Goal: Communication & Community: Answer question/provide support

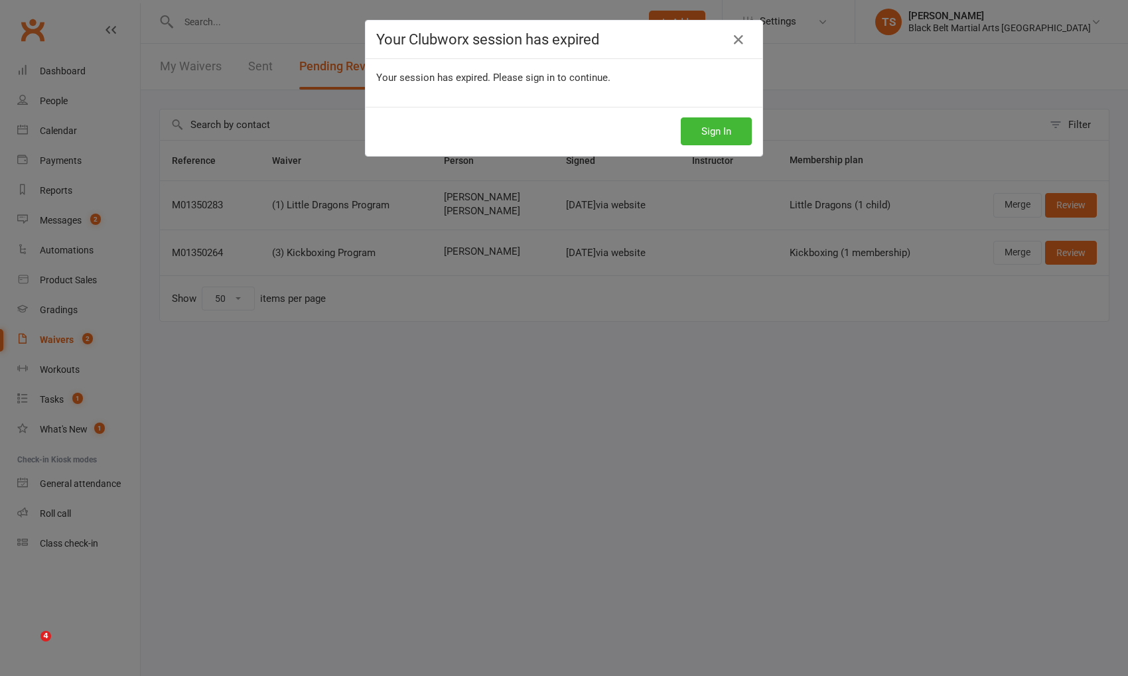
select select "50"
drag, startPoint x: 731, startPoint y: 137, endPoint x: 730, endPoint y: 161, distance: 23.9
click at [731, 137] on button "Sign In" at bounding box center [716, 131] width 71 height 28
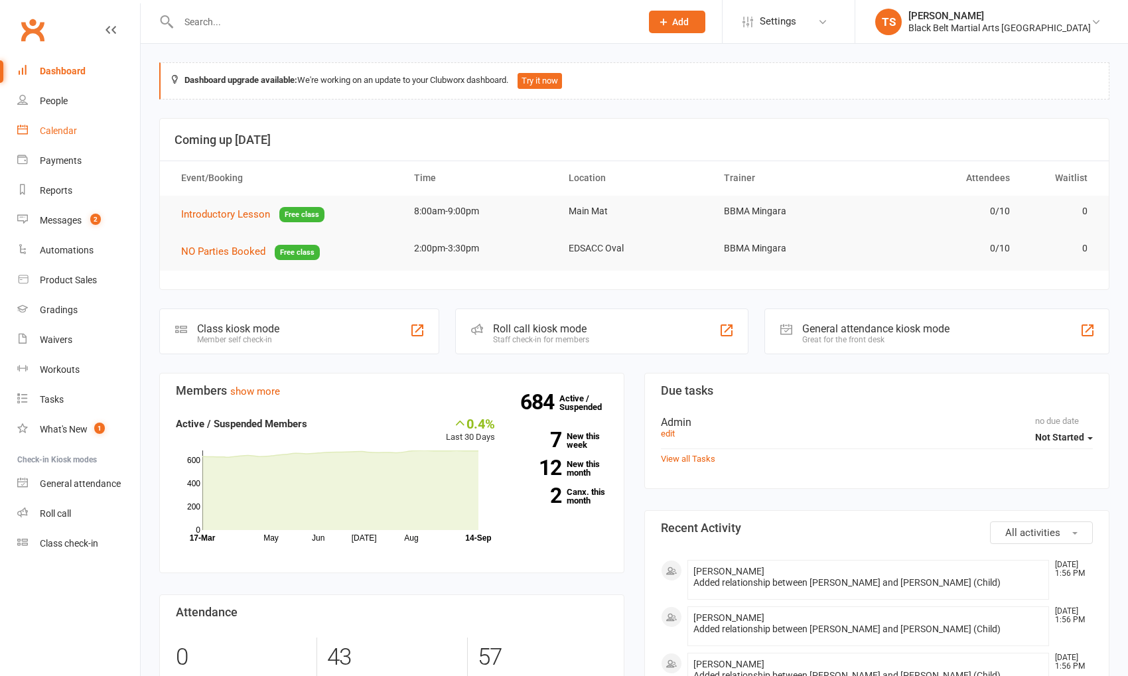
drag, startPoint x: 69, startPoint y: 134, endPoint x: 161, endPoint y: 186, distance: 105.2
click at [69, 134] on div "Calendar" at bounding box center [58, 130] width 37 height 11
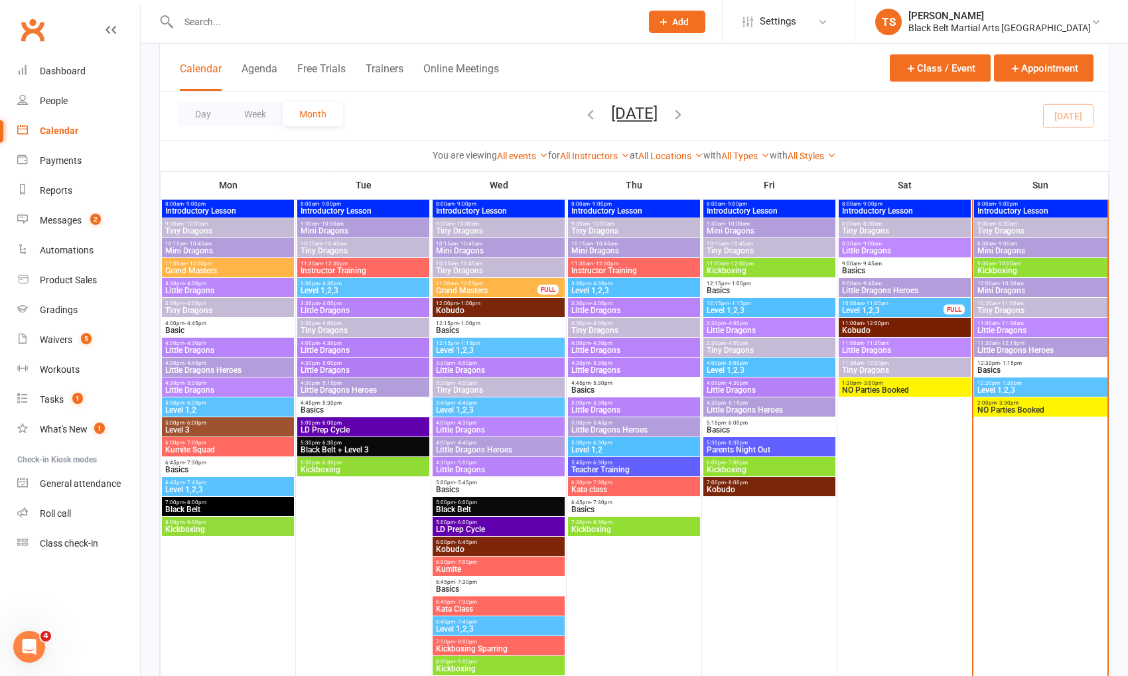
scroll to position [431, 0]
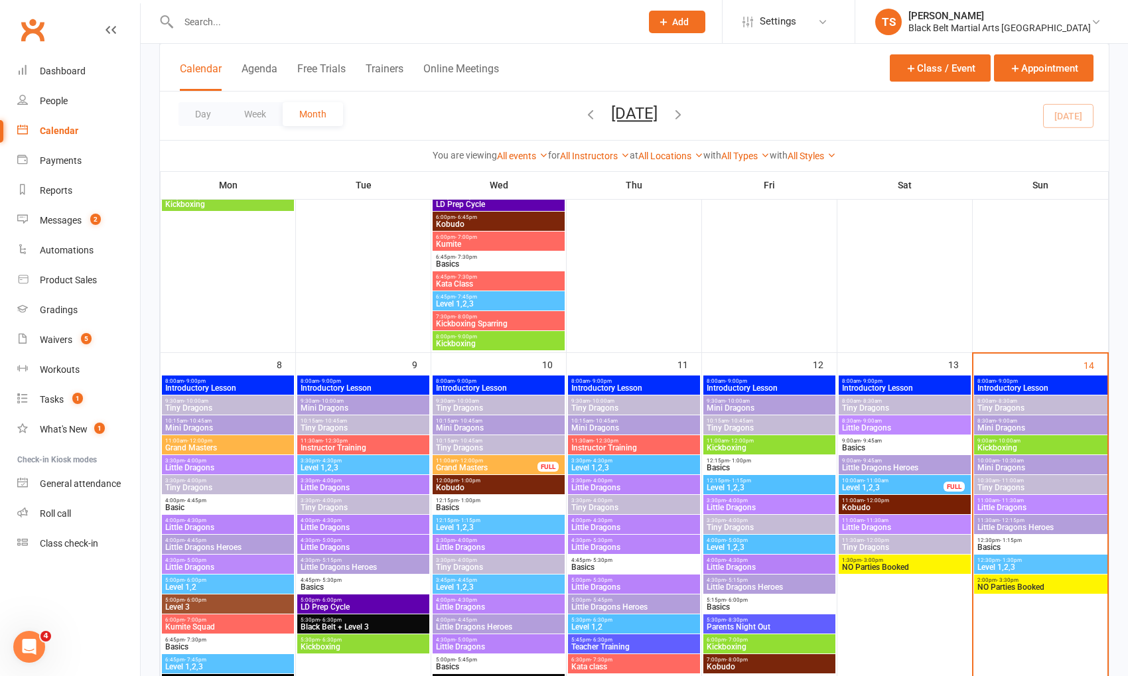
click at [1006, 583] on span "NO Parties Booked" at bounding box center [1041, 587] width 128 height 8
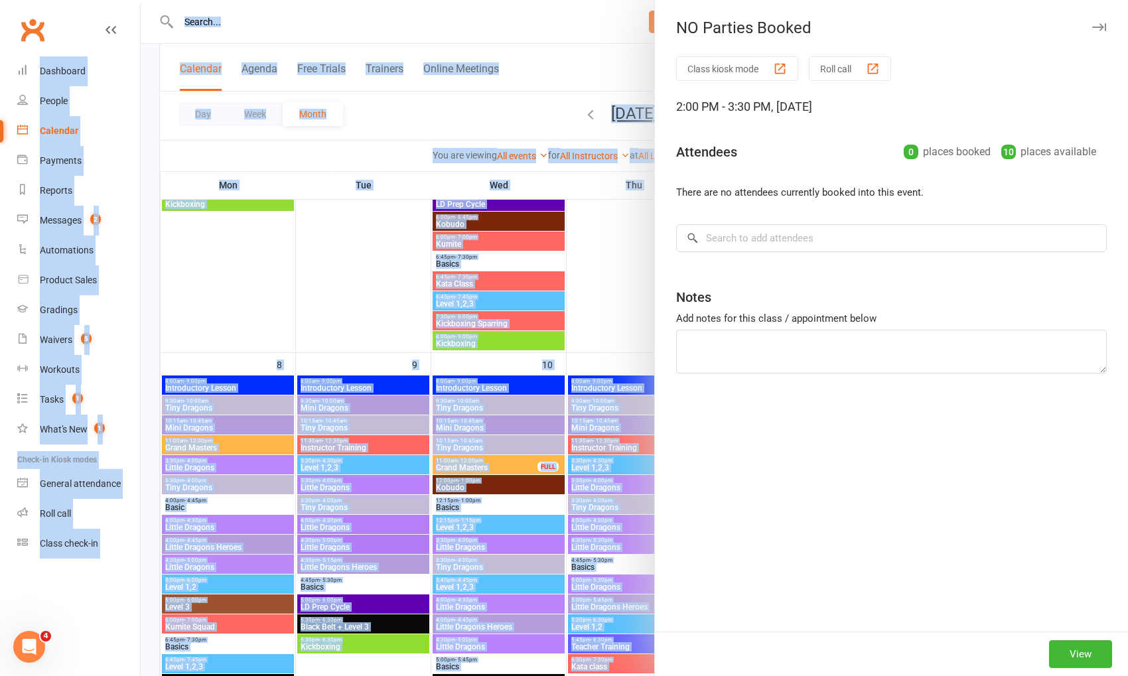
click at [1006, 583] on div "Class kiosk mode Roll call 2:00 PM - 3:30 PM, [DATE] Attendees 0 places booked …" at bounding box center [891, 343] width 473 height 575
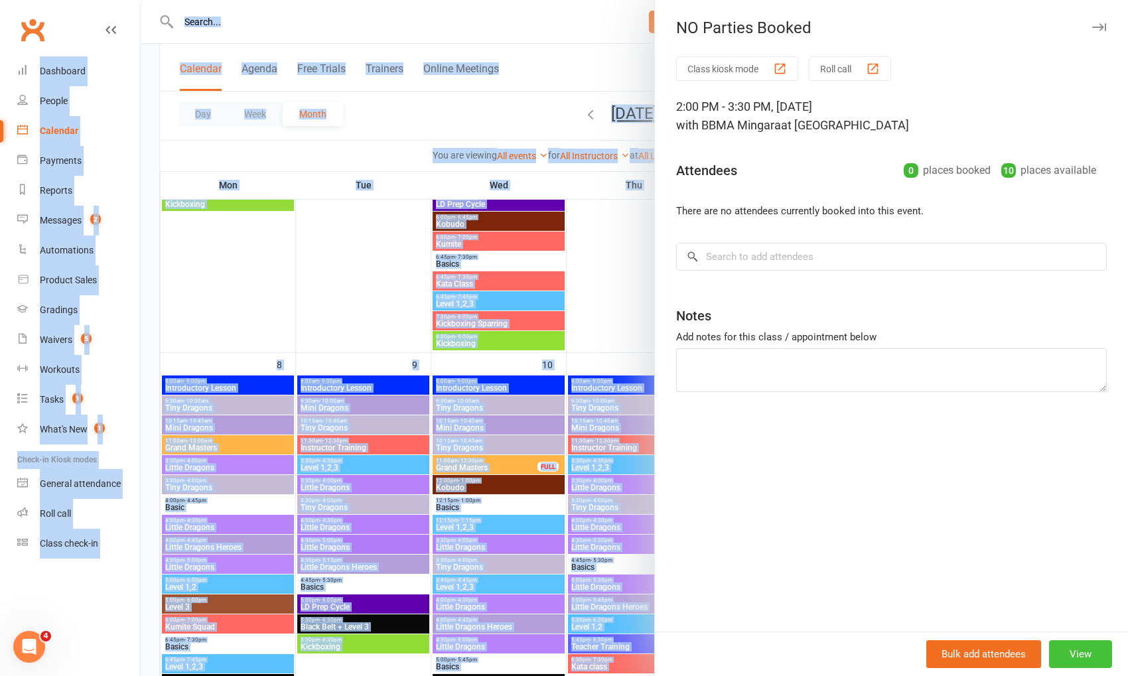
drag, startPoint x: 1081, startPoint y: 649, endPoint x: 866, endPoint y: 350, distance: 368.8
click at [1081, 649] on button "View" at bounding box center [1080, 654] width 63 height 28
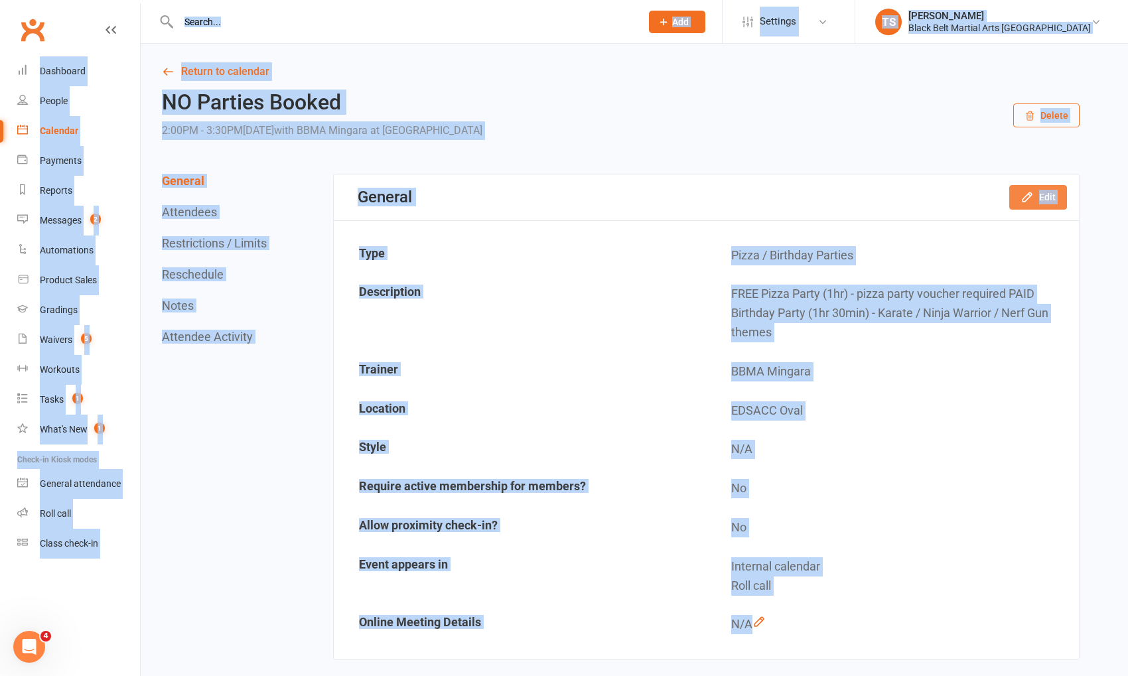
click at [1030, 200] on icon "button" at bounding box center [1026, 196] width 13 height 13
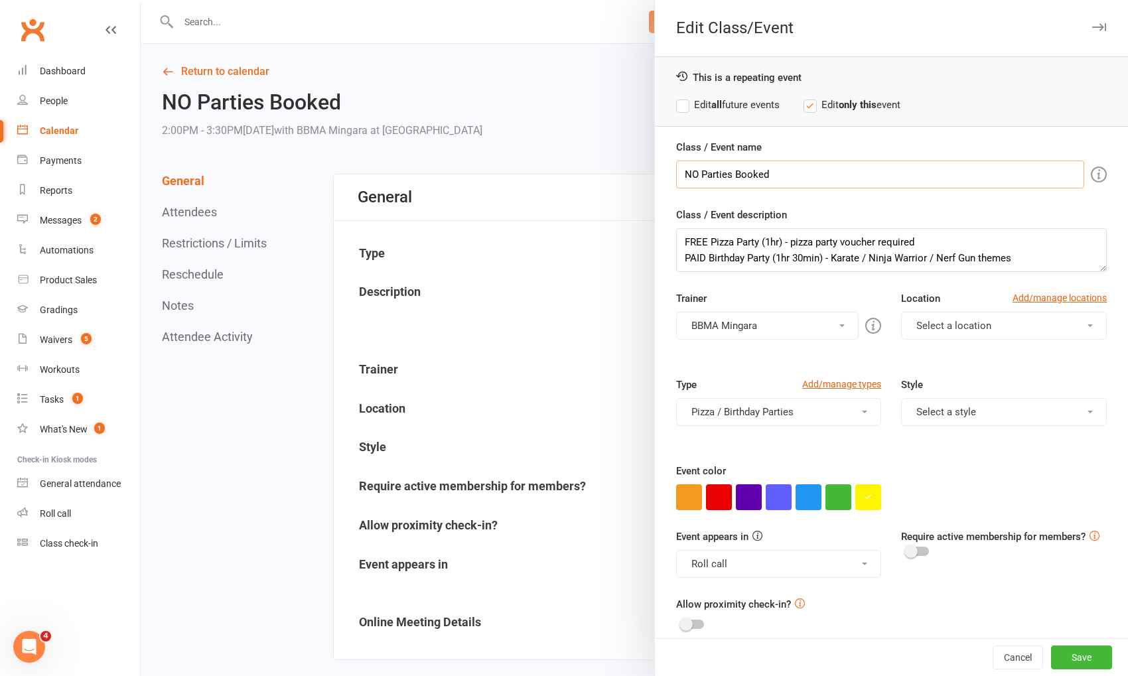
drag, startPoint x: 736, startPoint y: 170, endPoint x: 642, endPoint y: 169, distance: 94.9
click at [640, 0] on div "Edit Class/Event This is a repeating event Edit all future events Edit only thi…" at bounding box center [634, 0] width 987 height 0
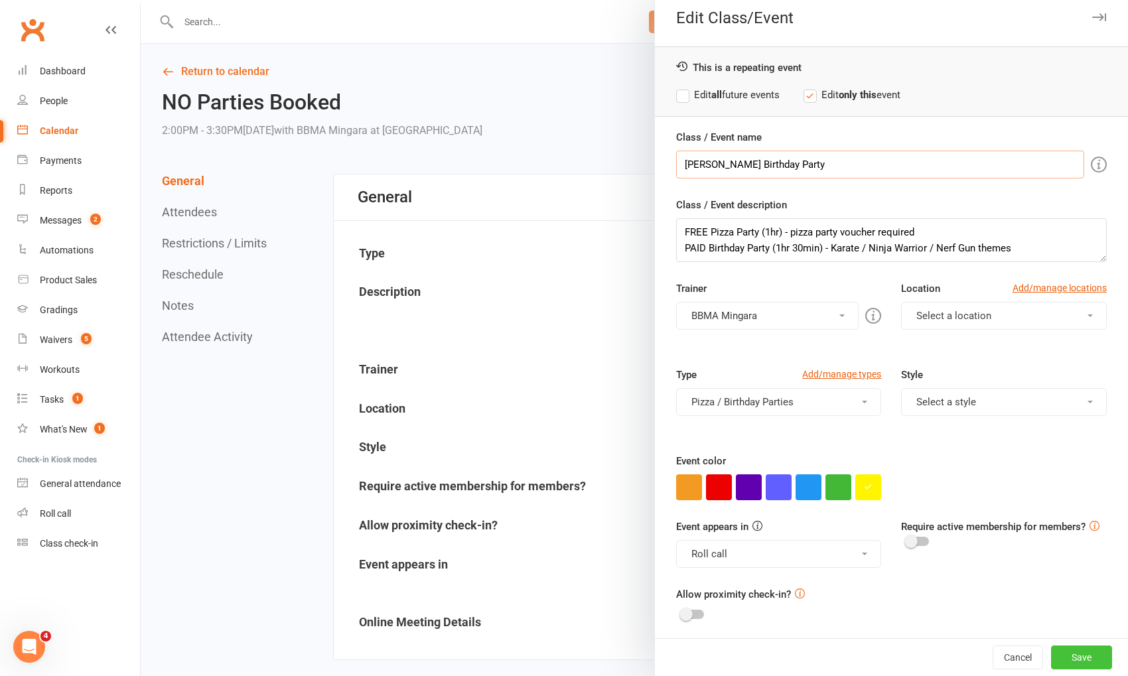
type input "[PERSON_NAME] Birthday Party"
click at [1084, 660] on button "Save" at bounding box center [1081, 658] width 61 height 24
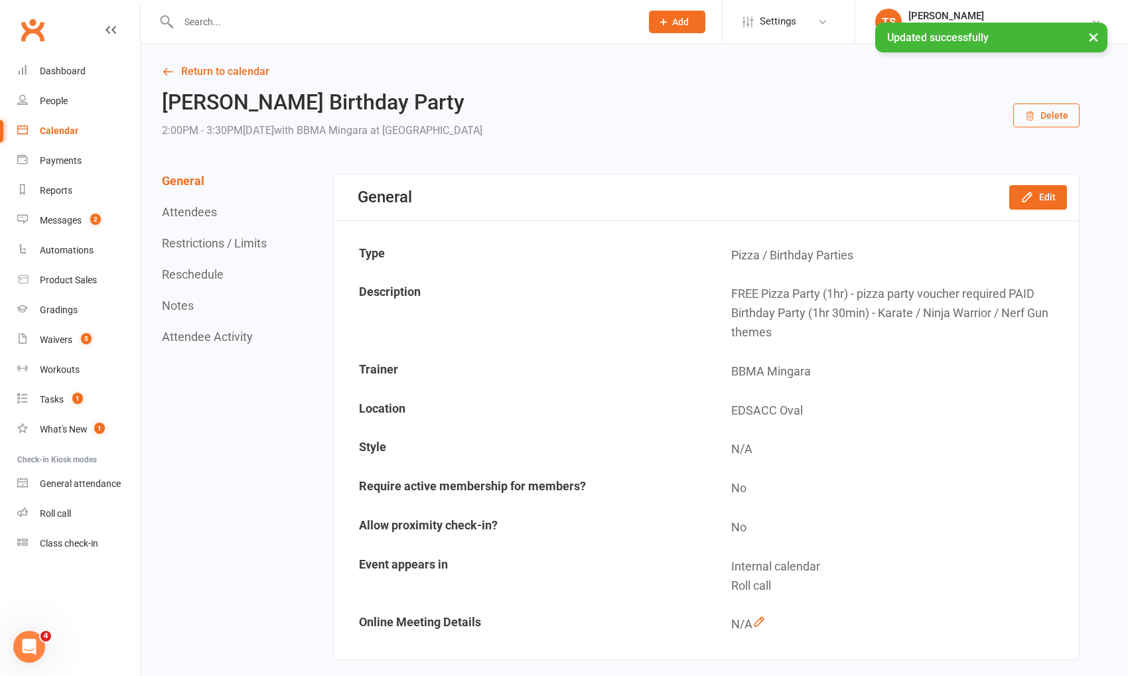
click at [56, 134] on div "Calendar" at bounding box center [59, 130] width 38 height 11
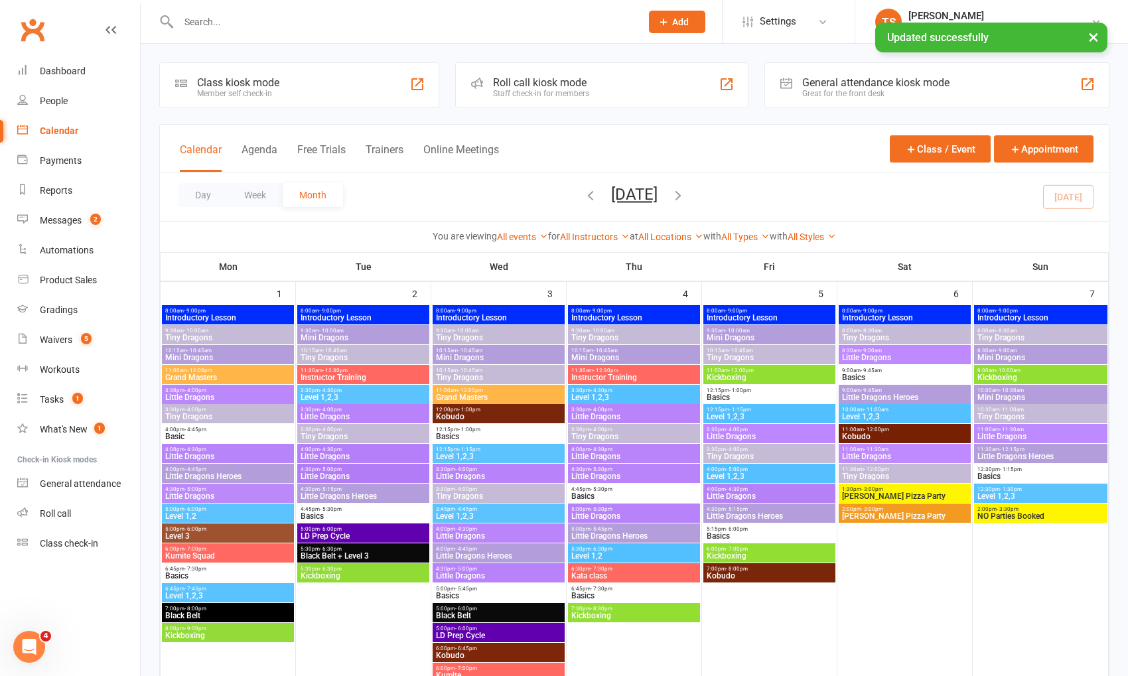
click at [1013, 330] on span "- 8:30am" at bounding box center [1006, 331] width 21 height 6
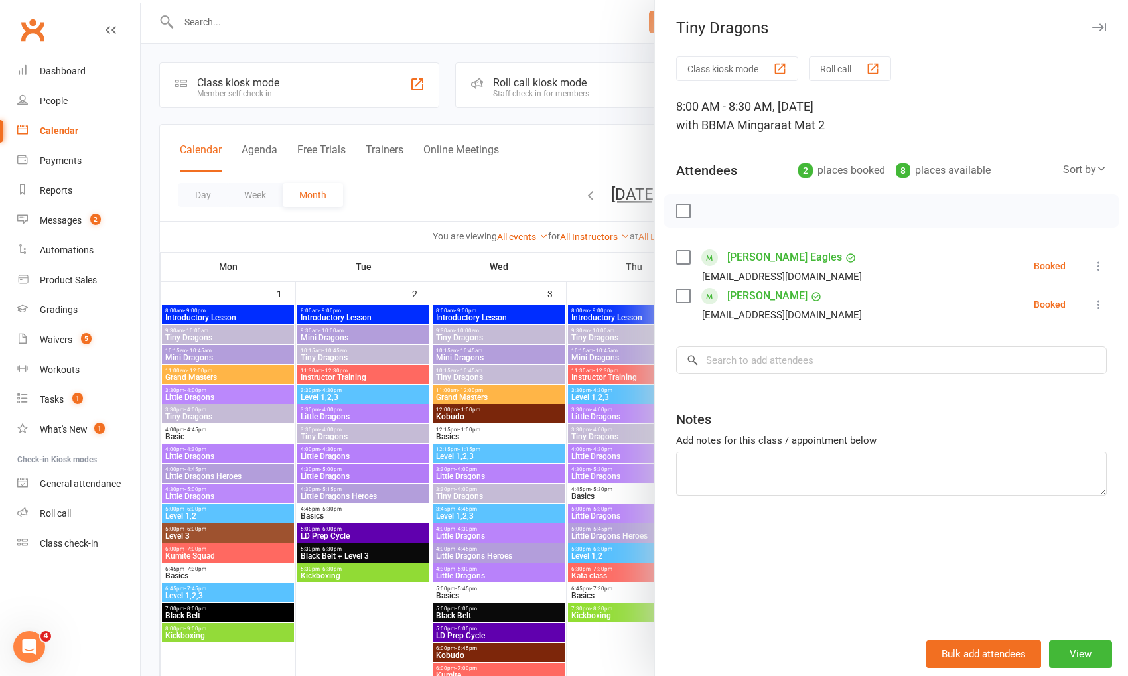
click at [1103, 267] on icon at bounding box center [1098, 265] width 13 height 13
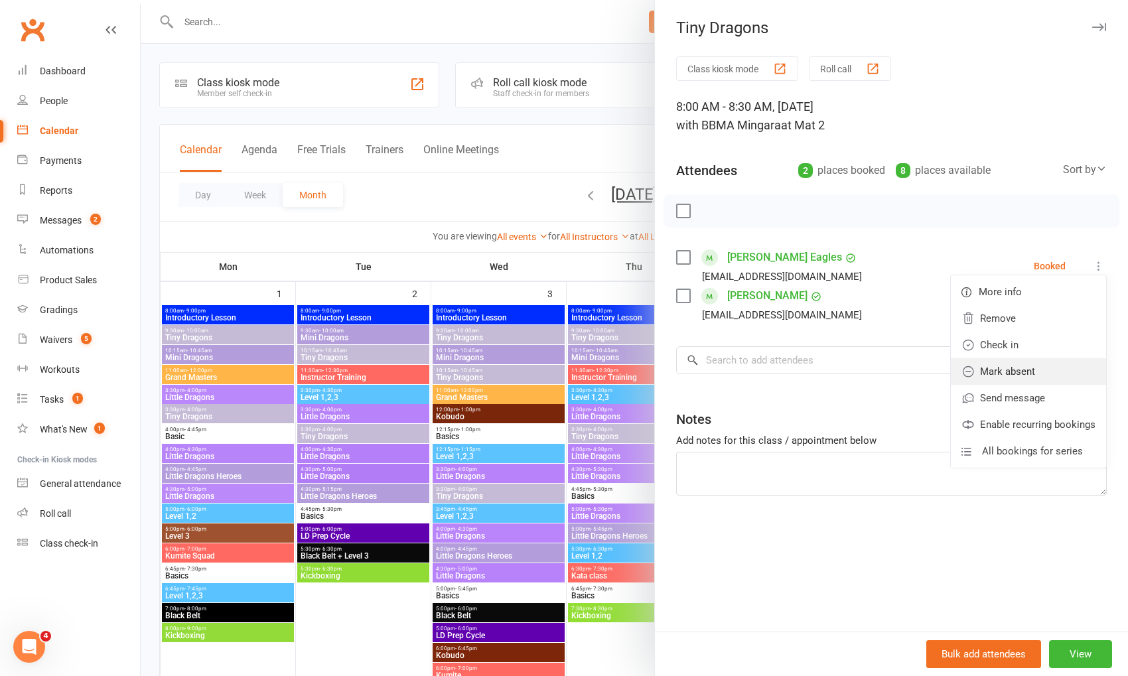
click at [1058, 371] on link "Mark absent" at bounding box center [1028, 371] width 155 height 27
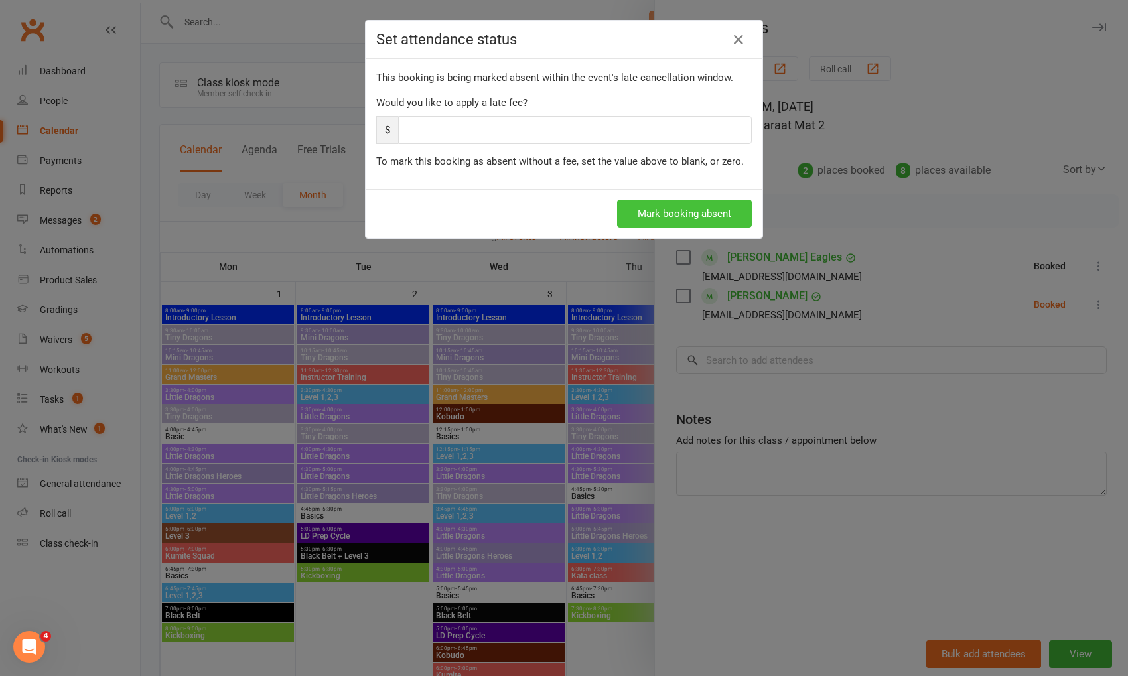
click at [740, 218] on button "Mark booking absent" at bounding box center [684, 214] width 135 height 28
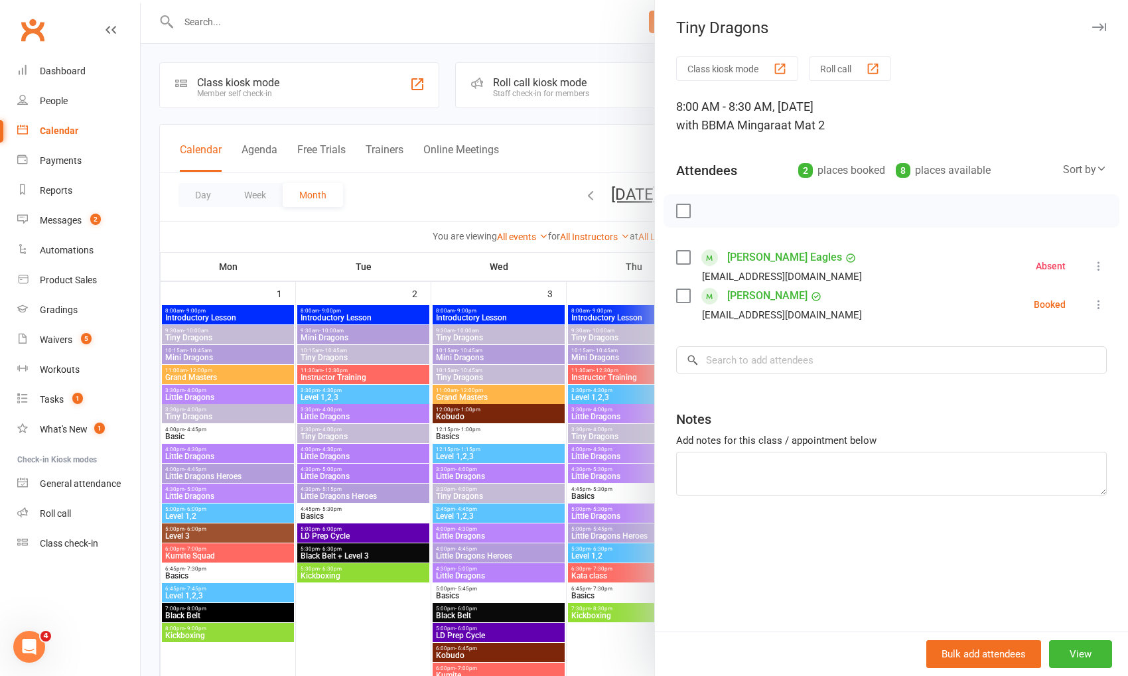
click at [1100, 263] on icon at bounding box center [1098, 265] width 13 height 13
click at [573, 138] on div at bounding box center [634, 338] width 987 height 676
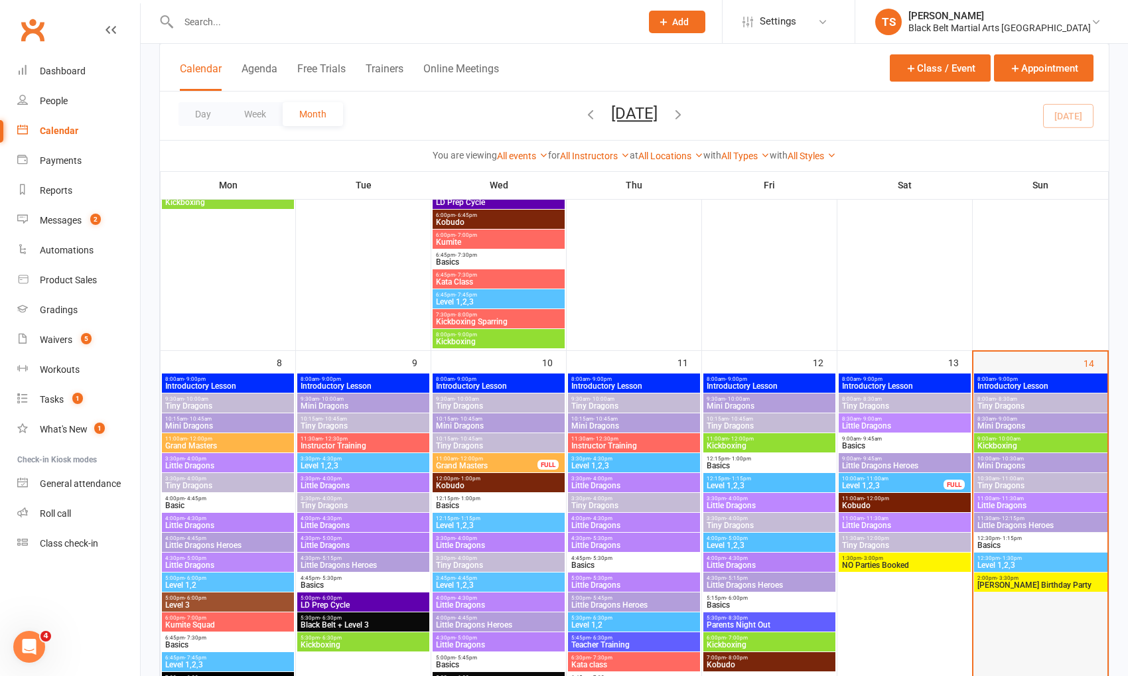
scroll to position [579, 0]
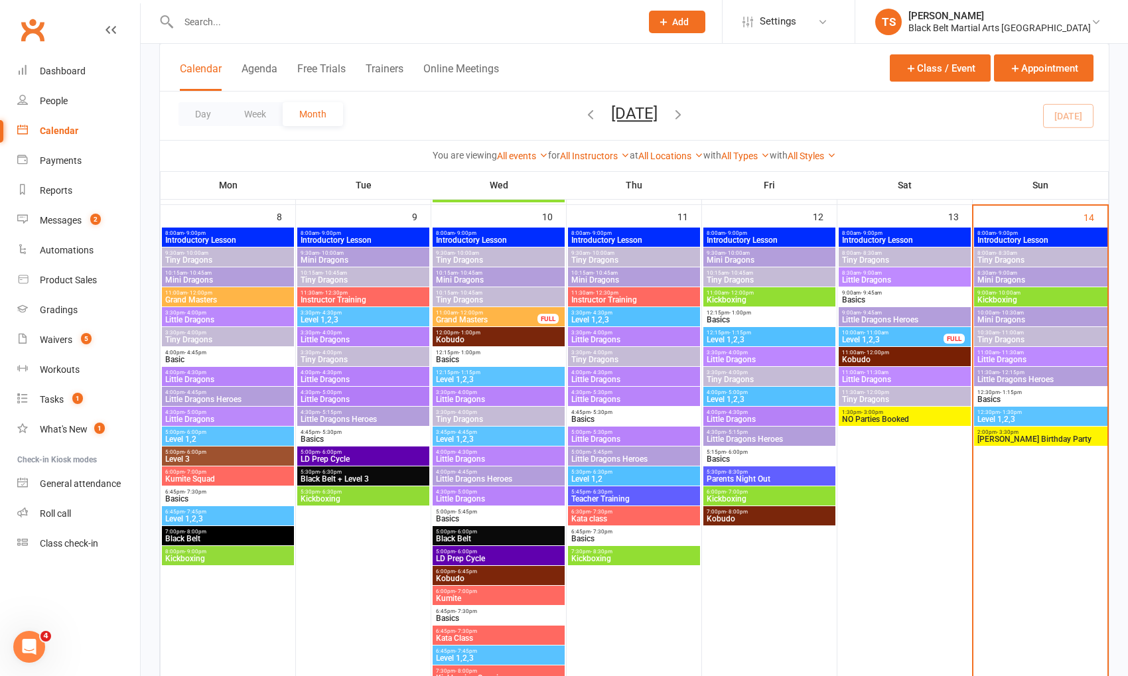
click at [1012, 261] on span "Tiny Dragons" at bounding box center [1041, 260] width 128 height 8
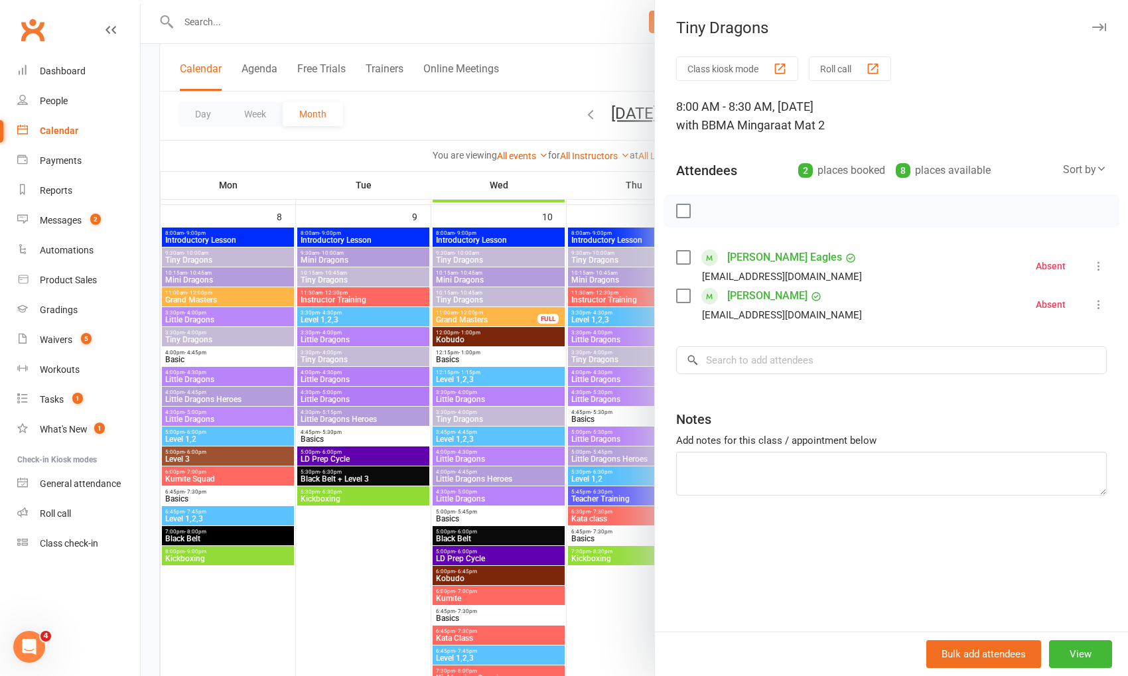
click at [533, 110] on div at bounding box center [634, 338] width 987 height 676
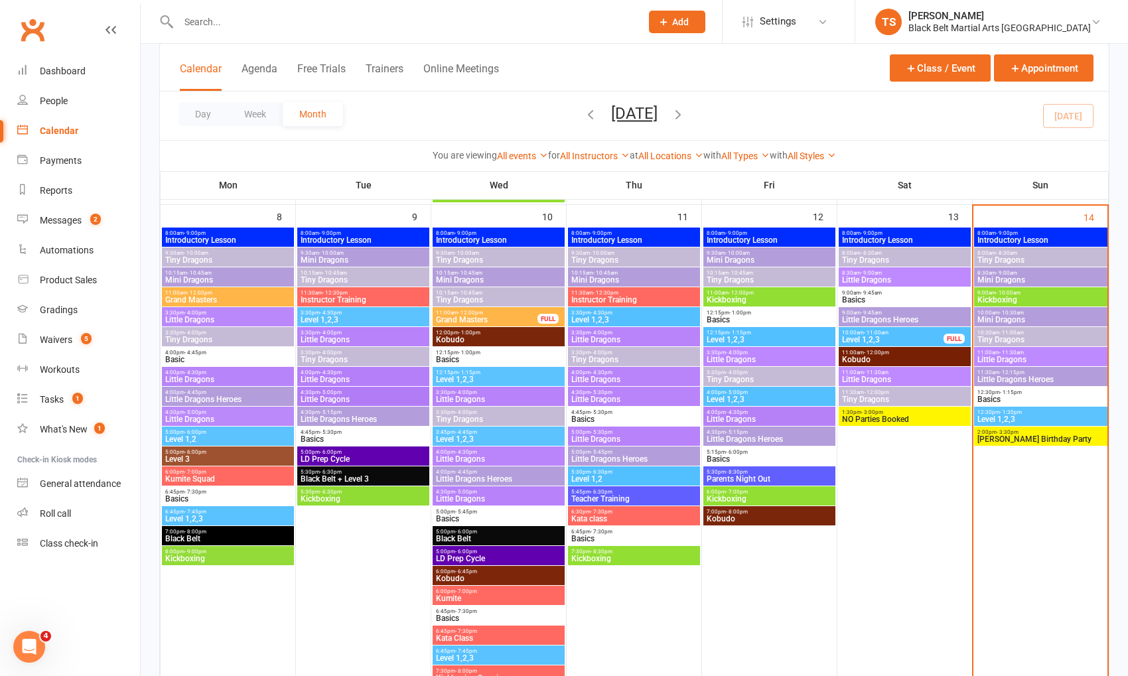
click at [993, 281] on span "Mini Dragons" at bounding box center [1041, 280] width 128 height 8
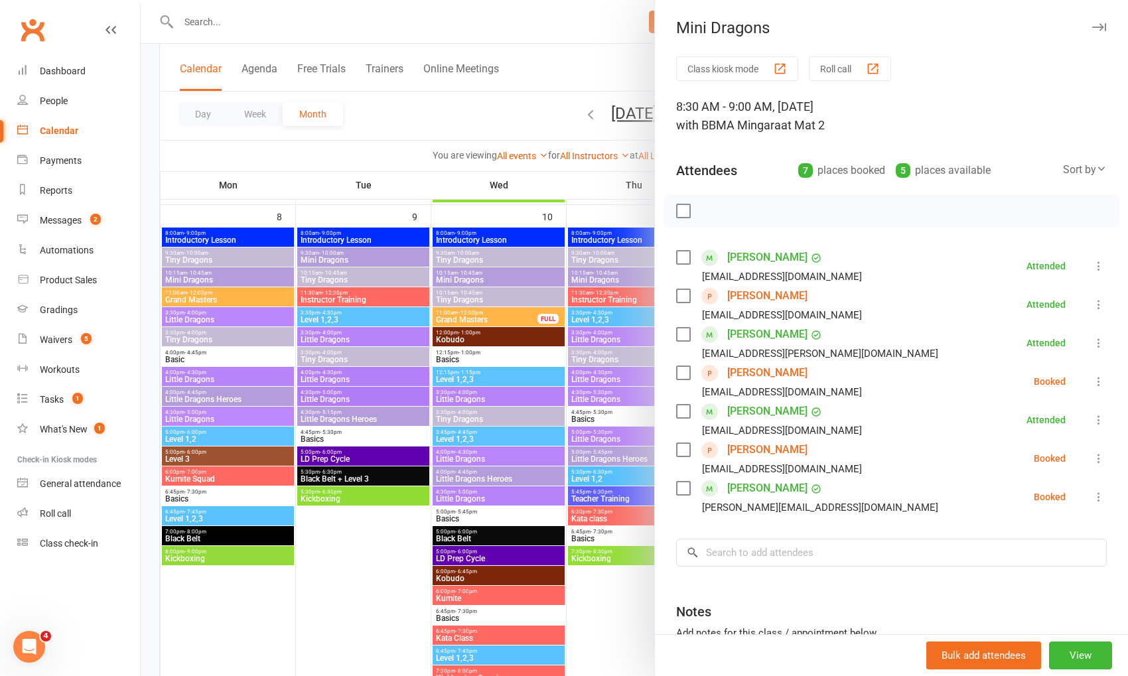
click at [1097, 496] on icon at bounding box center [1098, 496] width 13 height 13
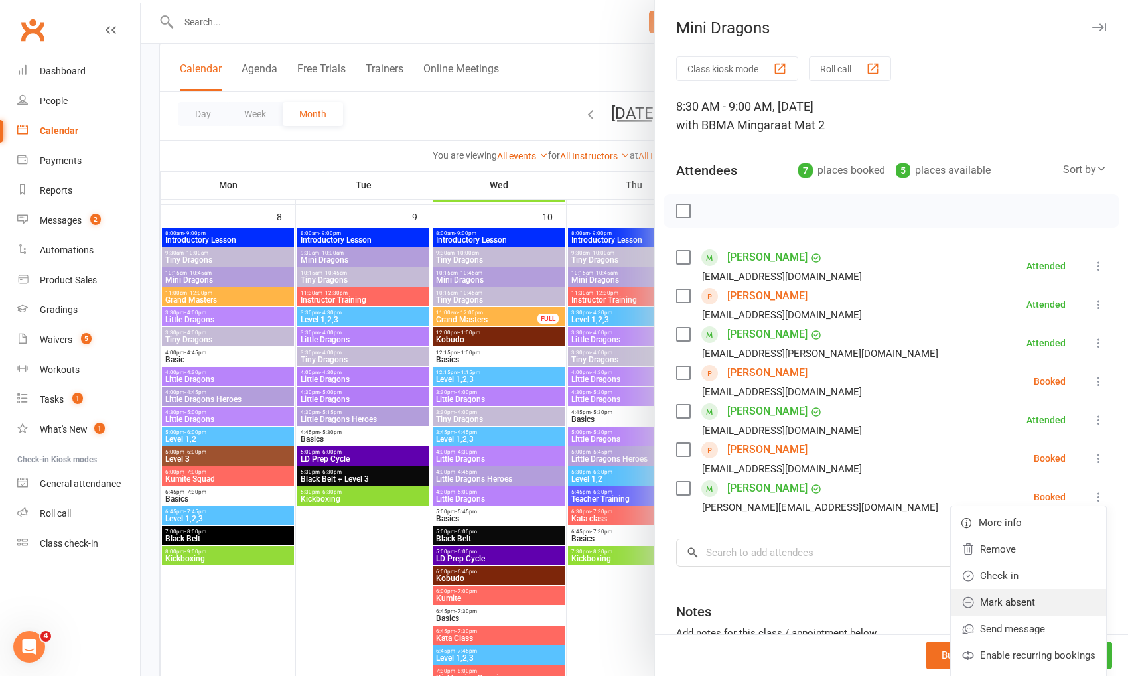
click at [1068, 597] on link "Mark absent" at bounding box center [1028, 602] width 155 height 27
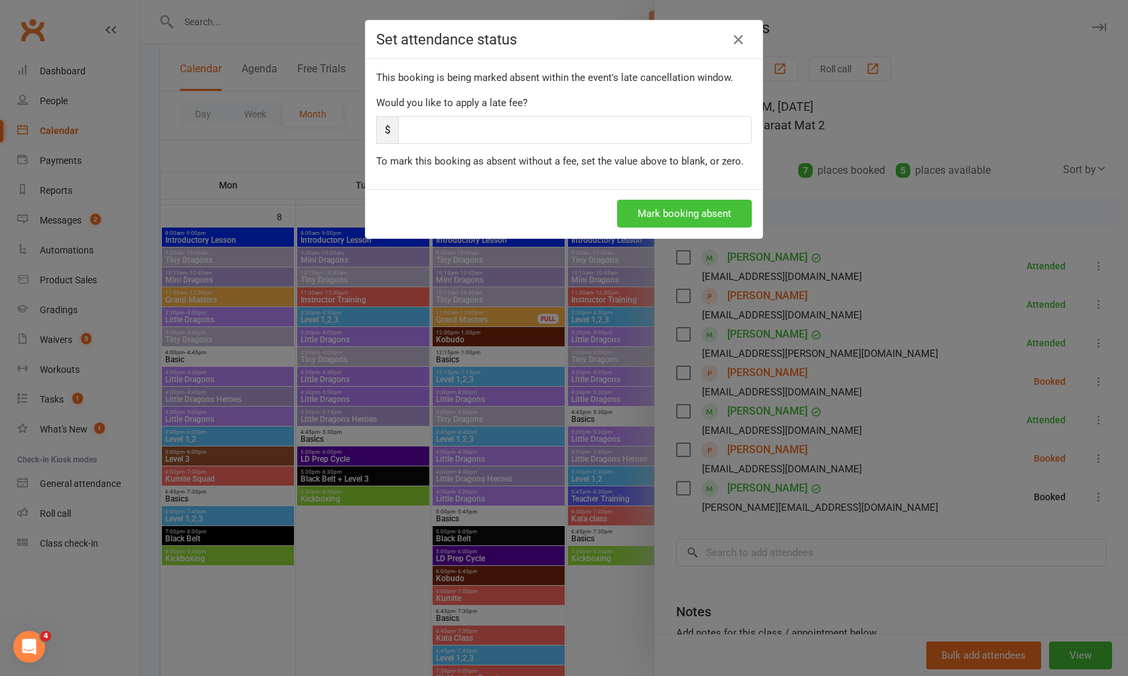
click at [646, 214] on button "Mark booking absent" at bounding box center [684, 214] width 135 height 28
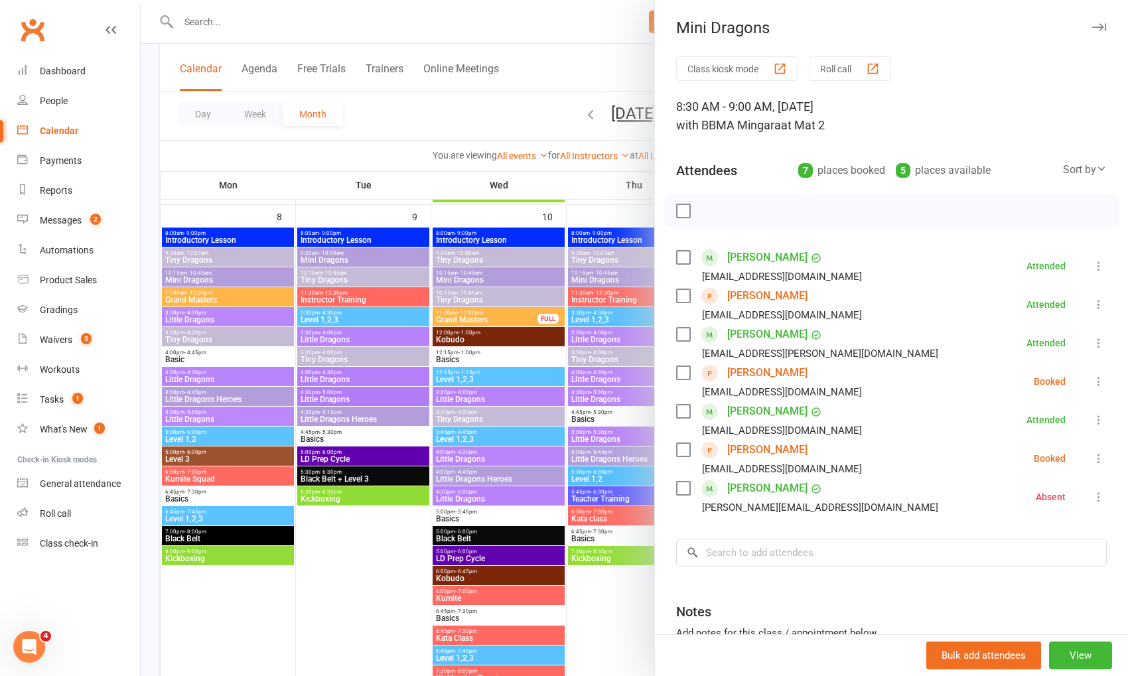
click at [504, 113] on div at bounding box center [634, 338] width 987 height 676
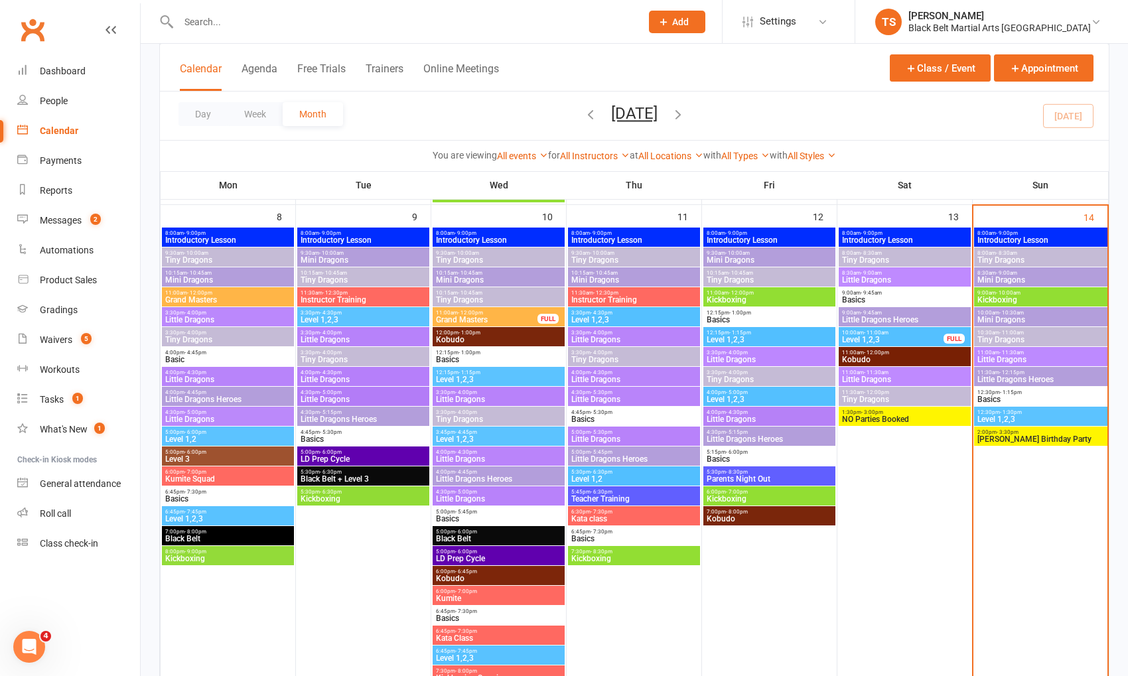
click at [989, 299] on span "Kickboxing" at bounding box center [1041, 300] width 128 height 8
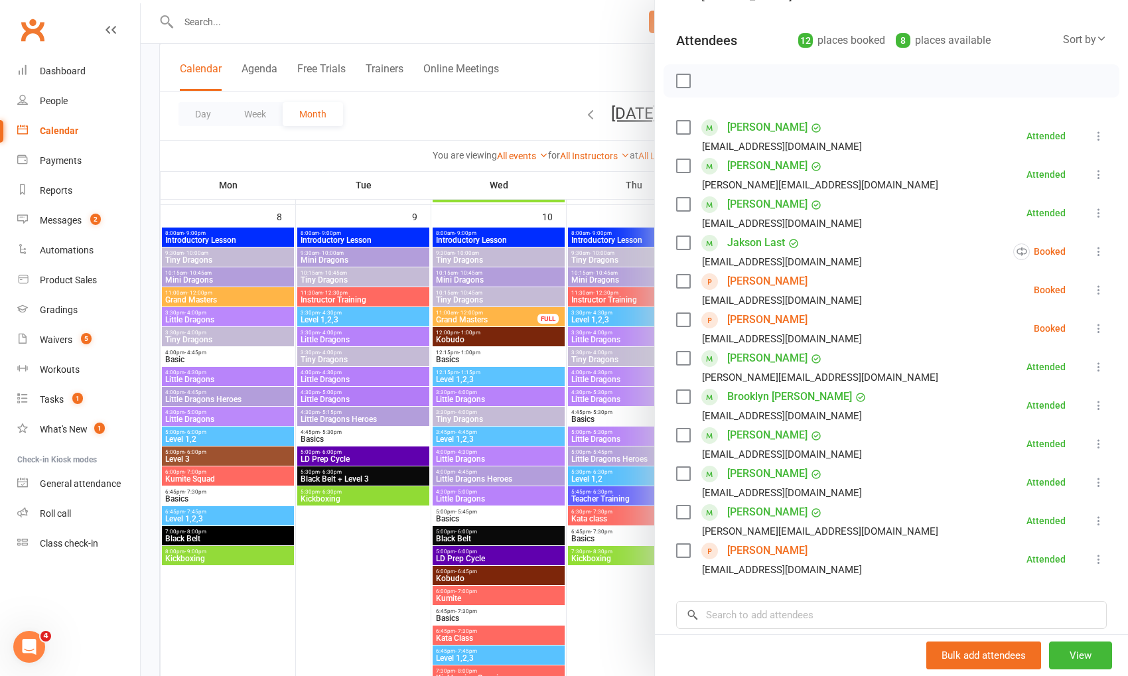
scroll to position [131, 0]
drag, startPoint x: 556, startPoint y: 61, endPoint x: 684, endPoint y: 232, distance: 213.2
click at [556, 61] on div at bounding box center [634, 338] width 987 height 676
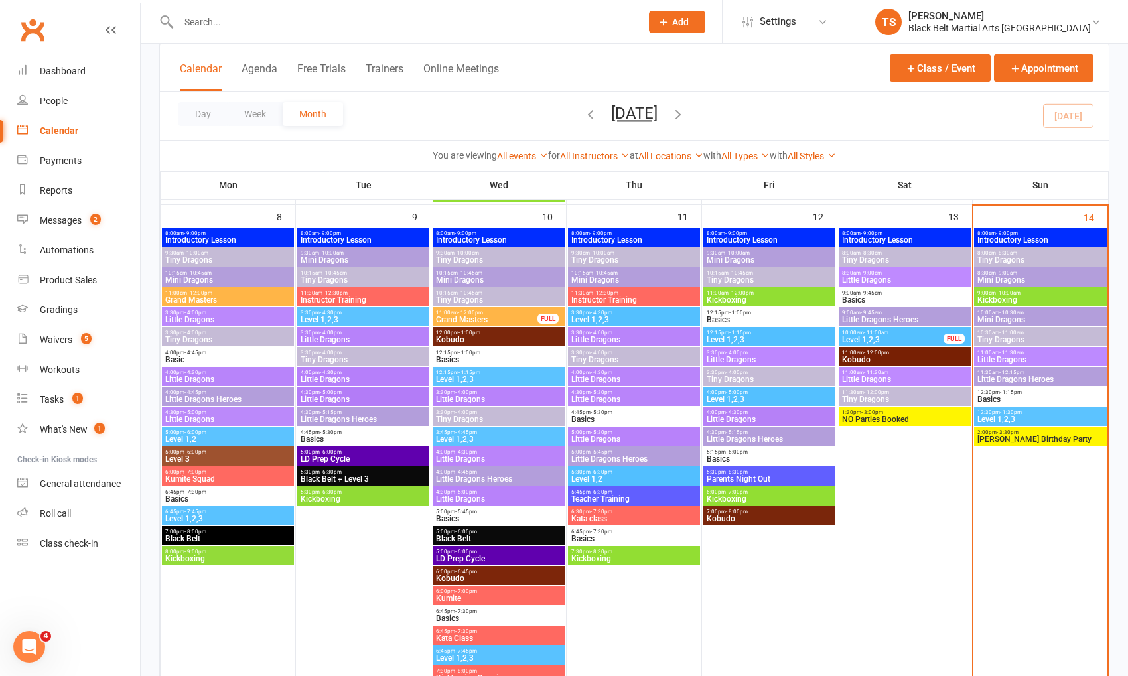
click at [989, 319] on span "Mini Dragons" at bounding box center [1041, 320] width 128 height 8
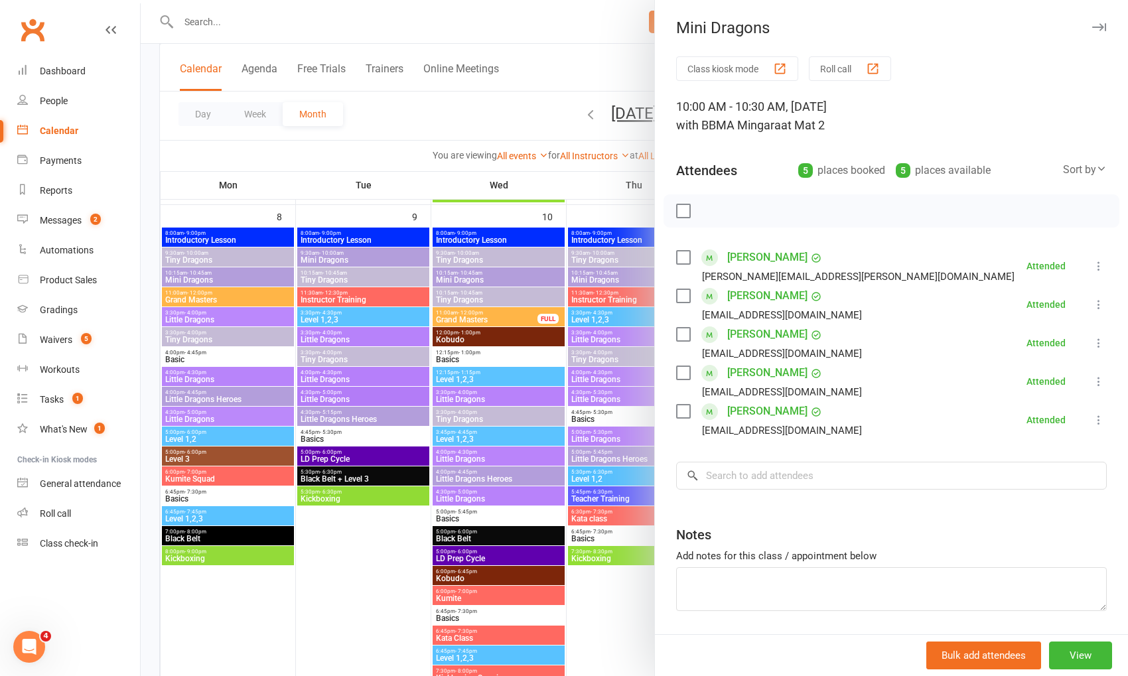
click at [587, 67] on div at bounding box center [634, 338] width 987 height 676
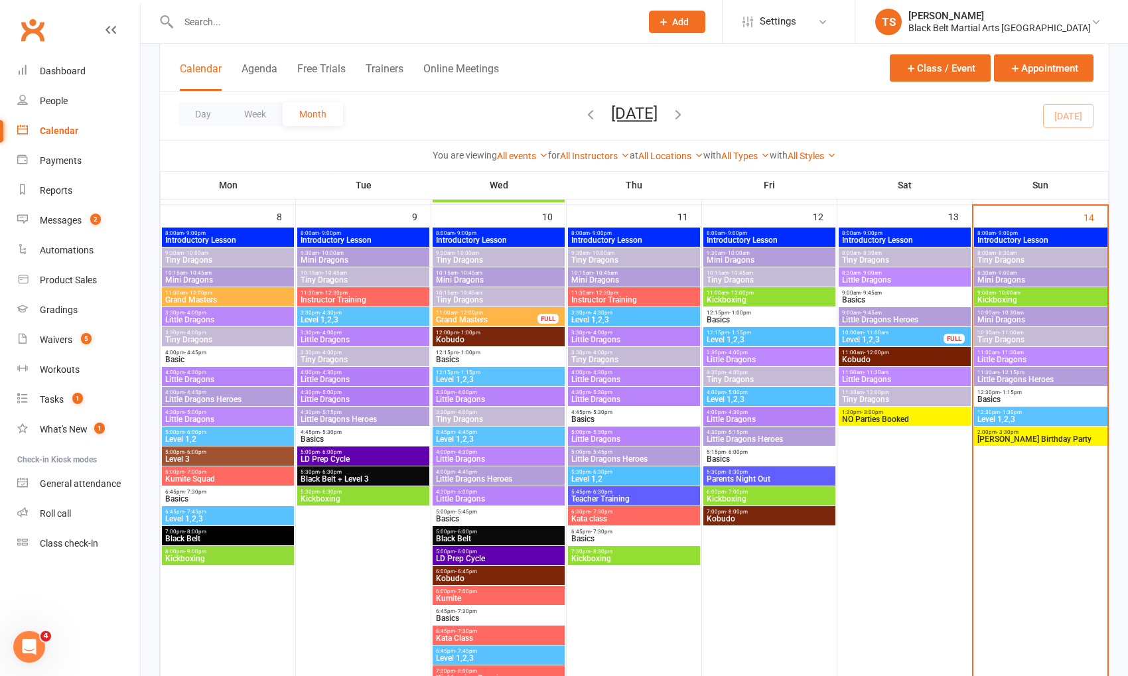
click at [1004, 336] on span "Tiny Dragons" at bounding box center [1041, 340] width 128 height 8
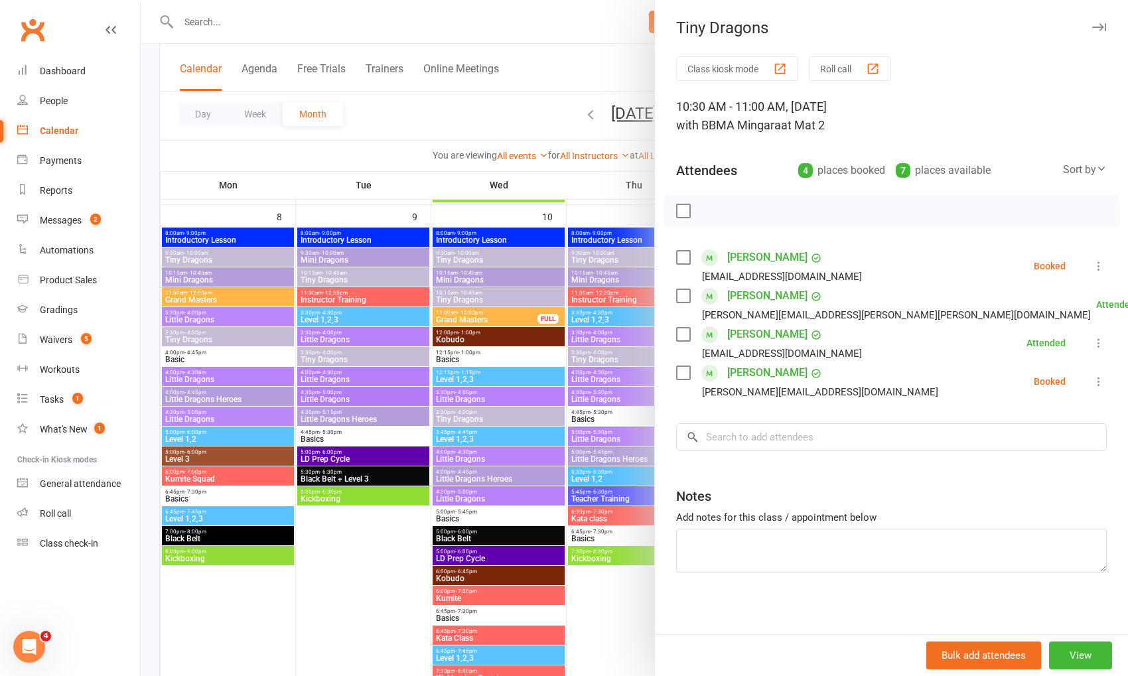
click at [1097, 384] on icon at bounding box center [1098, 381] width 13 height 13
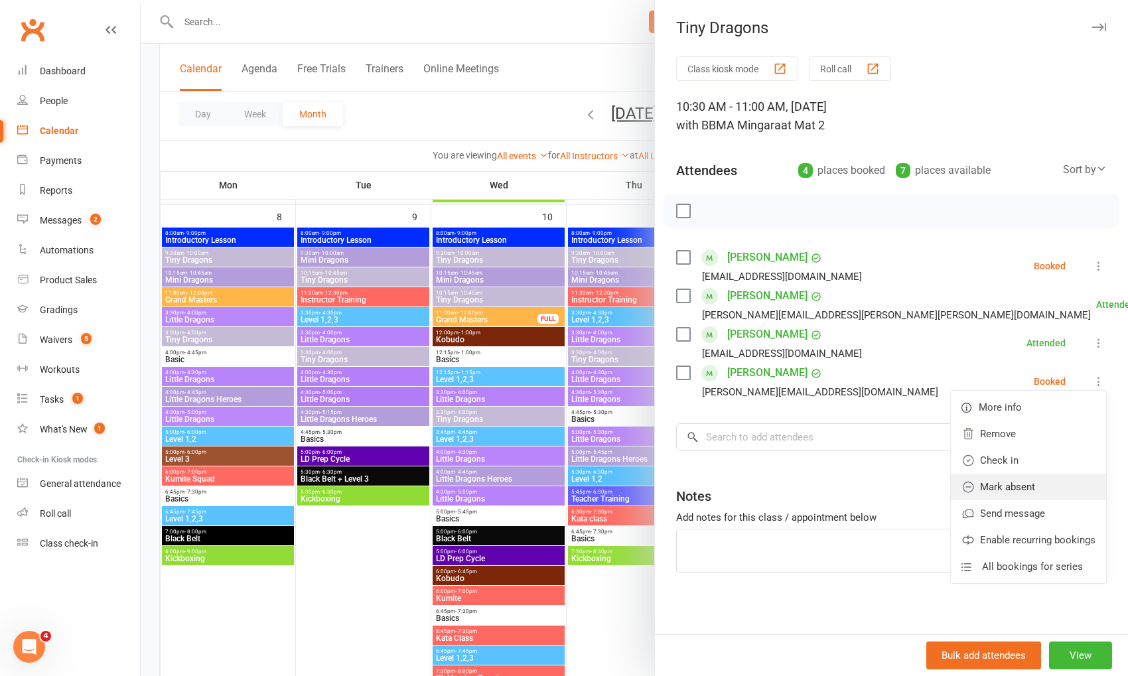
click at [1061, 493] on link "Mark absent" at bounding box center [1028, 487] width 155 height 27
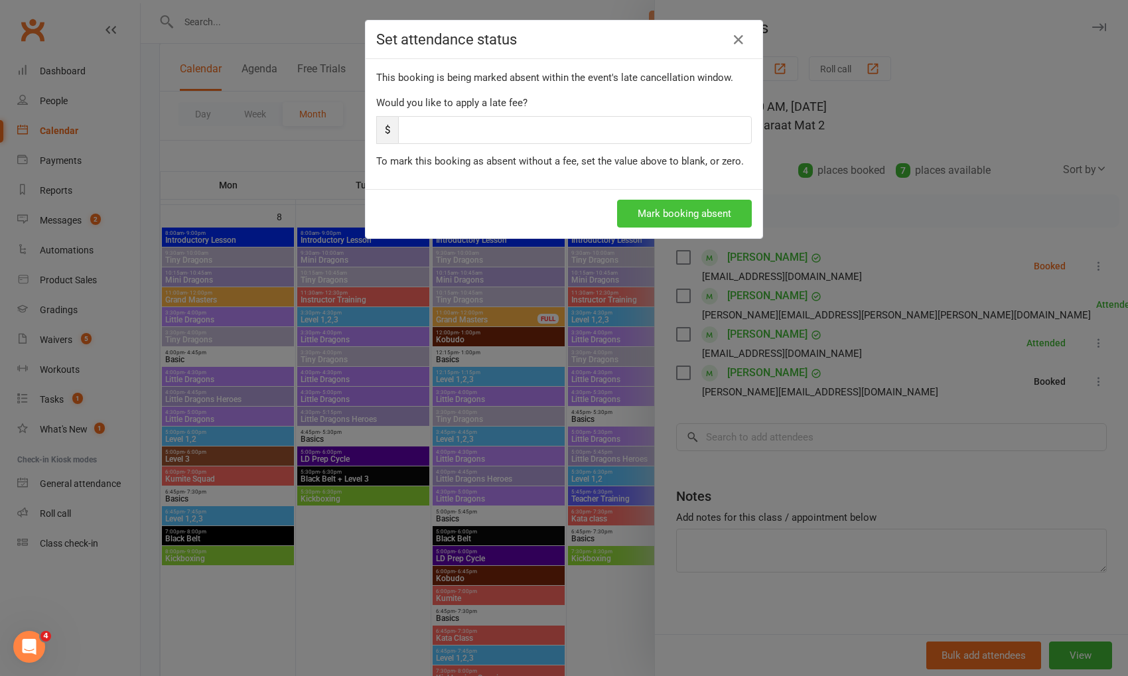
drag, startPoint x: 694, startPoint y: 212, endPoint x: 780, endPoint y: 213, distance: 86.3
click at [697, 212] on button "Mark booking absent" at bounding box center [684, 214] width 135 height 28
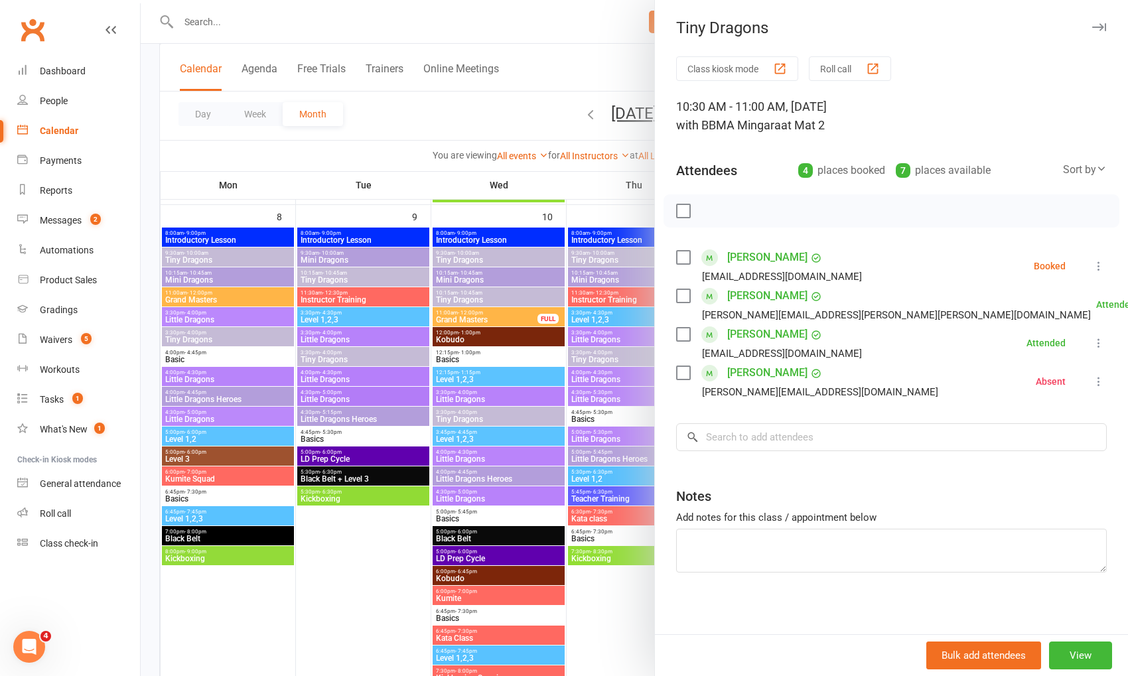
click at [1099, 269] on icon at bounding box center [1098, 265] width 13 height 13
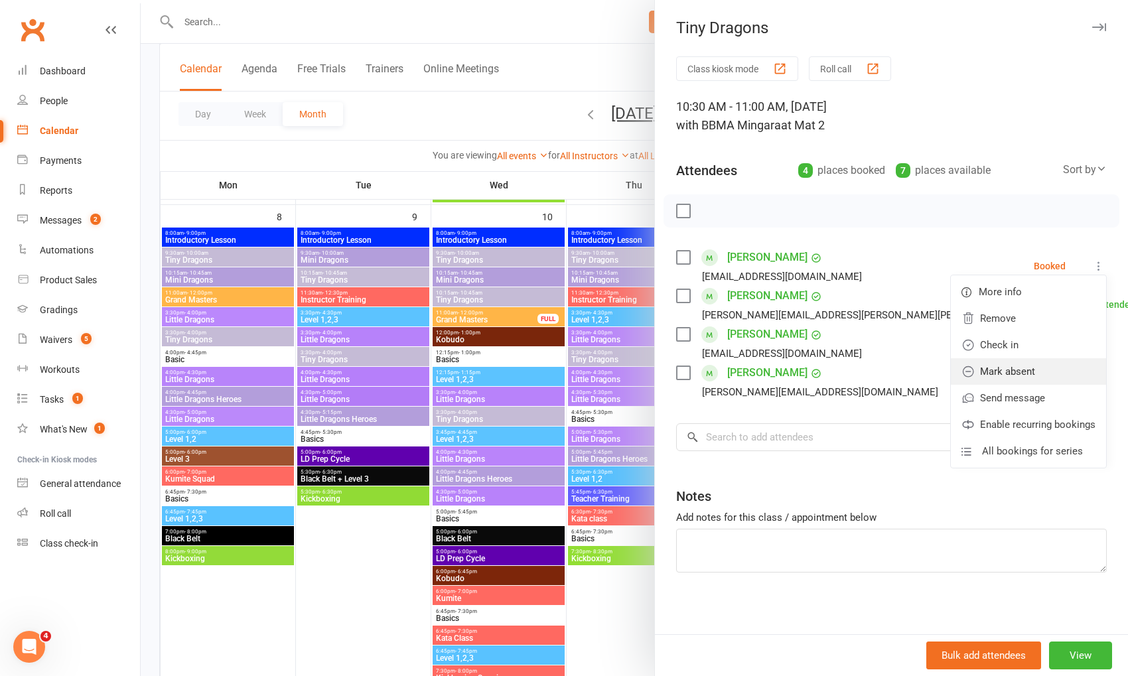
click at [1075, 374] on link "Mark absent" at bounding box center [1028, 371] width 155 height 27
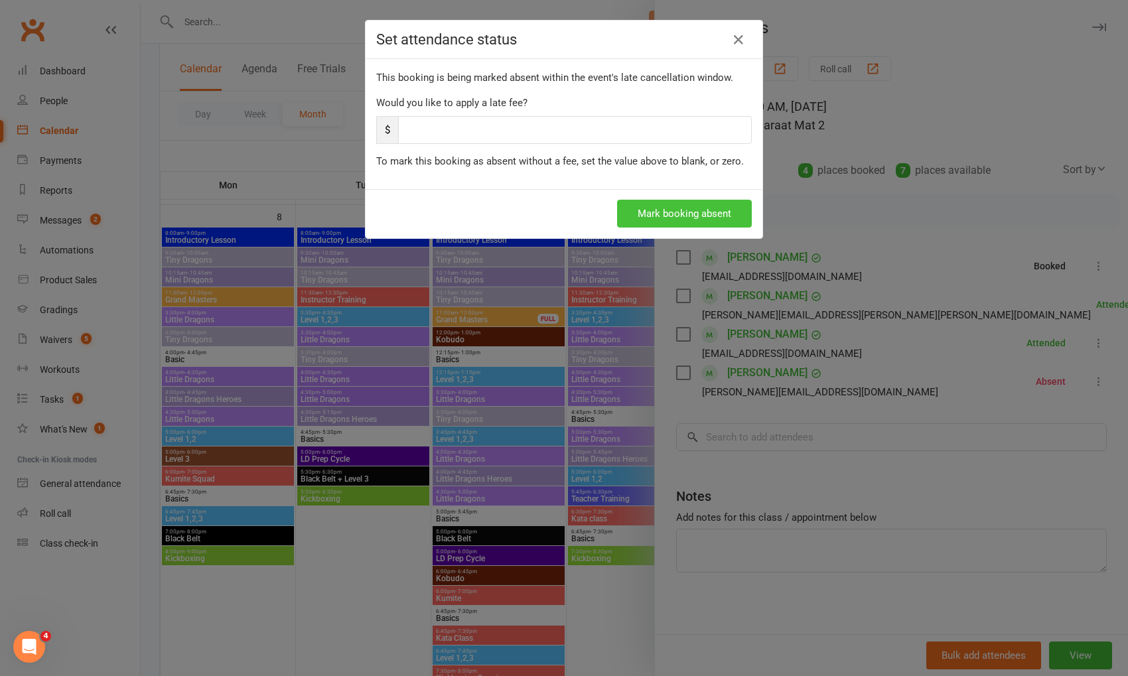
click at [705, 214] on button "Mark booking absent" at bounding box center [684, 214] width 135 height 28
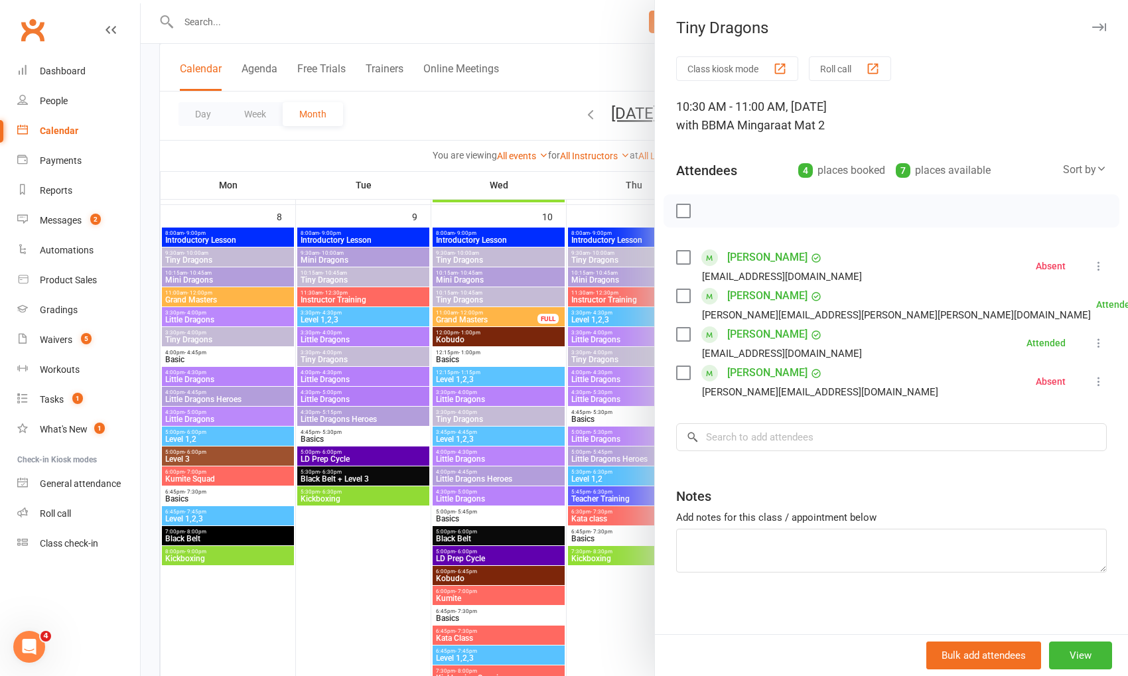
drag, startPoint x: 594, startPoint y: 75, endPoint x: 628, endPoint y: 127, distance: 62.8
click at [594, 75] on div at bounding box center [634, 338] width 987 height 676
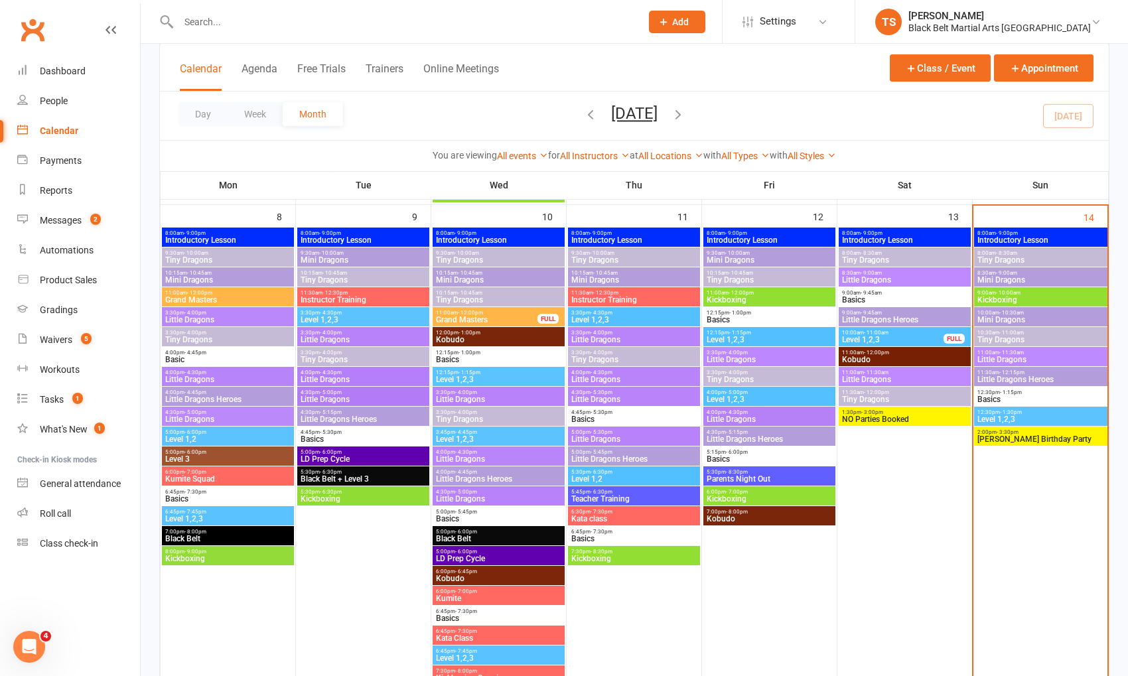
click at [985, 338] on span "Tiny Dragons" at bounding box center [1041, 340] width 128 height 8
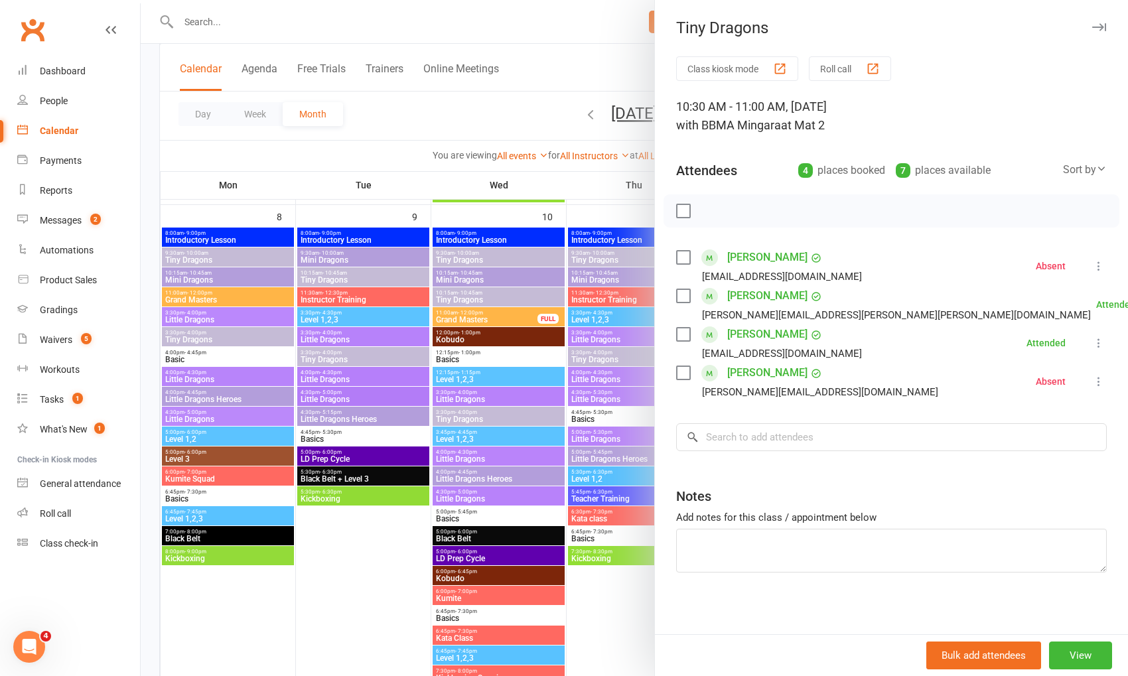
click at [577, 36] on div at bounding box center [634, 338] width 987 height 676
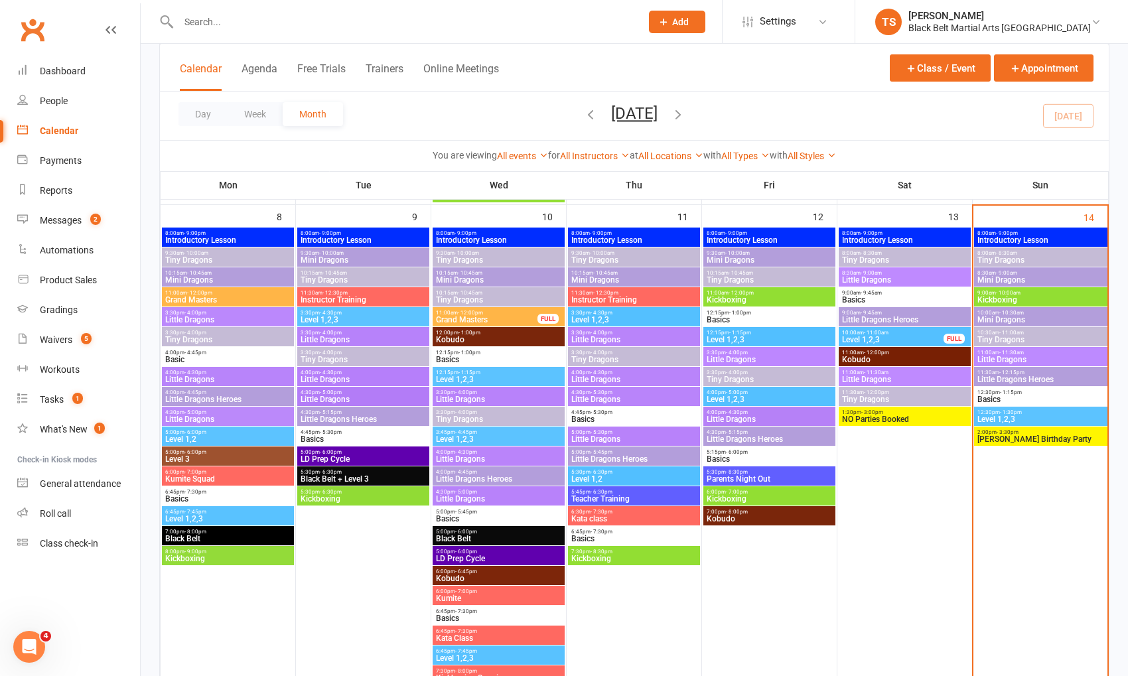
click at [1015, 362] on span "Little Dragons" at bounding box center [1041, 360] width 128 height 8
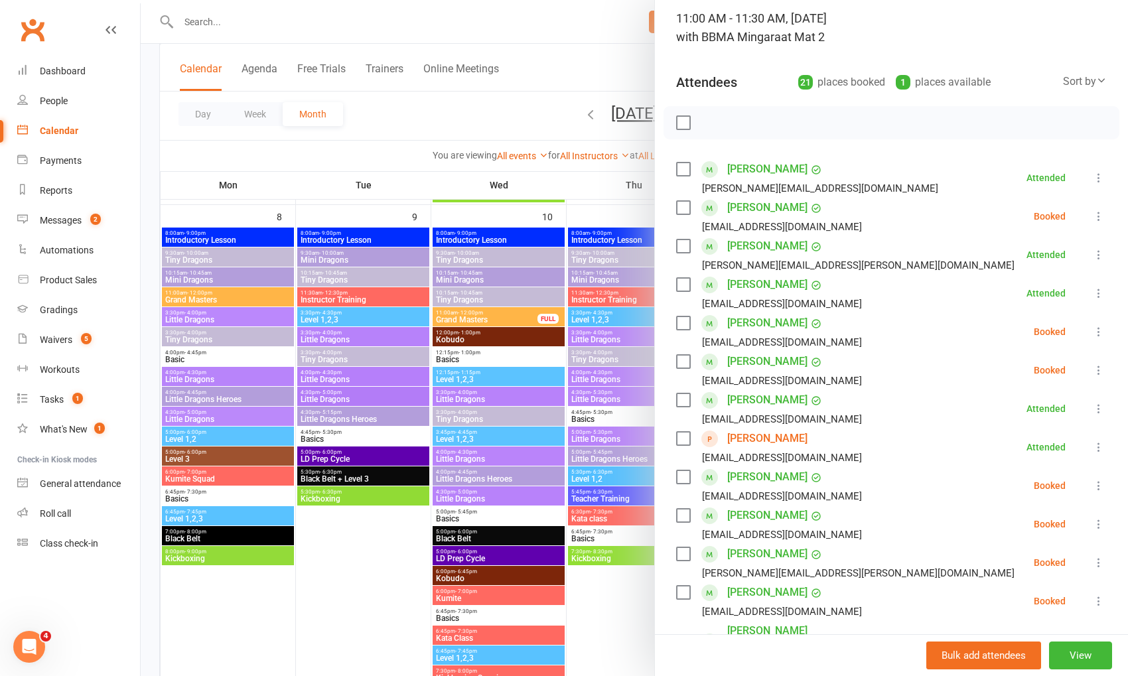
scroll to position [91, 0]
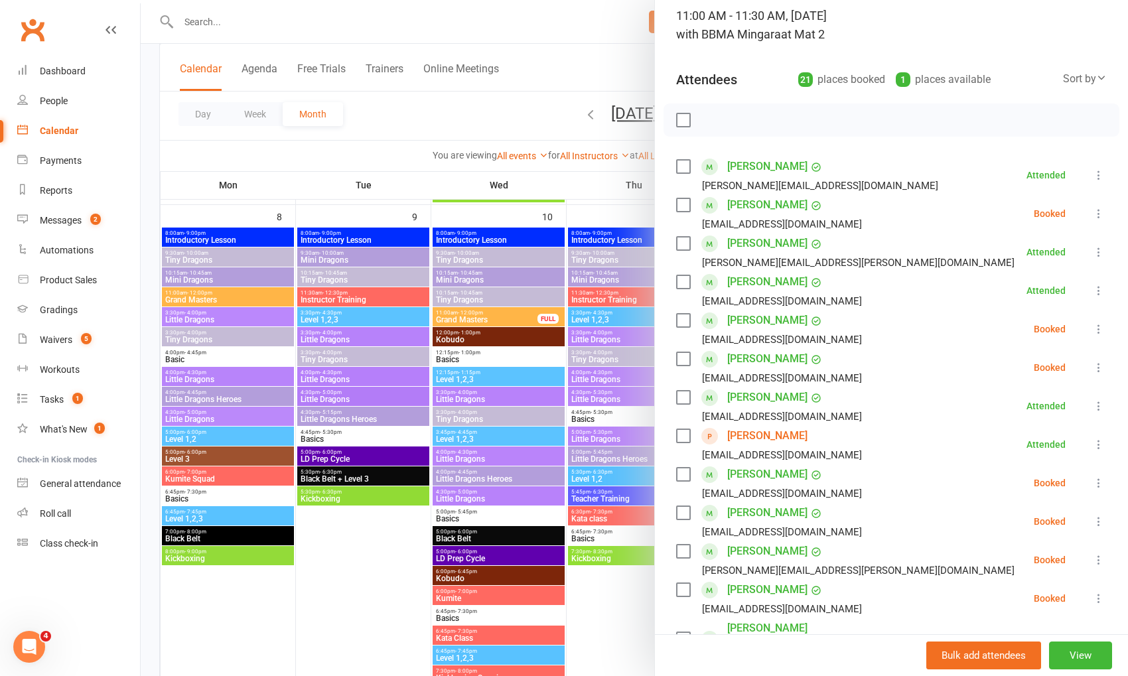
click at [1094, 214] on icon at bounding box center [1098, 213] width 13 height 13
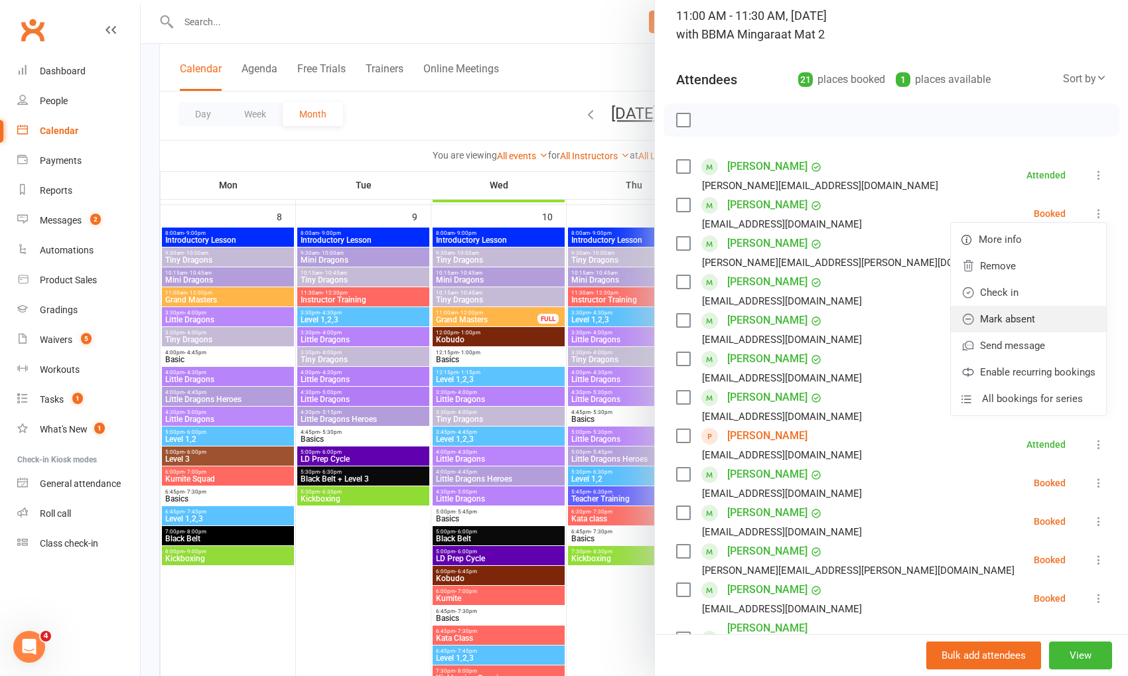
click at [1071, 313] on link "Mark absent" at bounding box center [1028, 319] width 155 height 27
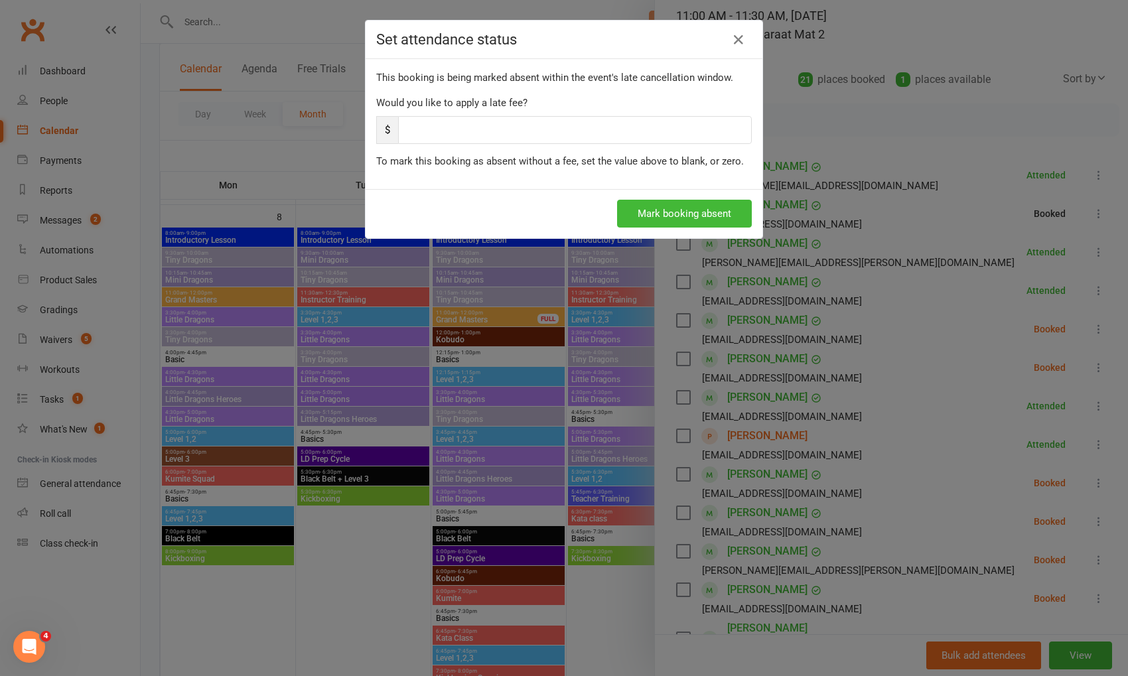
scroll to position [580, 0]
click at [721, 203] on button "Mark booking absent" at bounding box center [684, 214] width 135 height 28
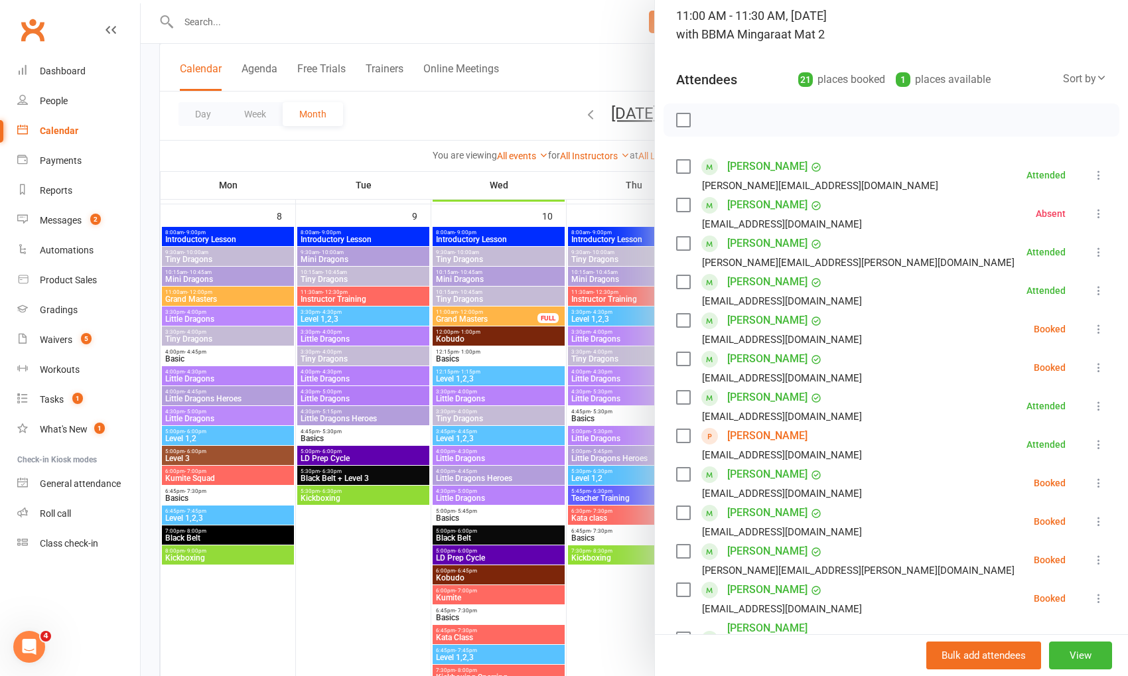
click at [1094, 324] on icon at bounding box center [1098, 328] width 13 height 13
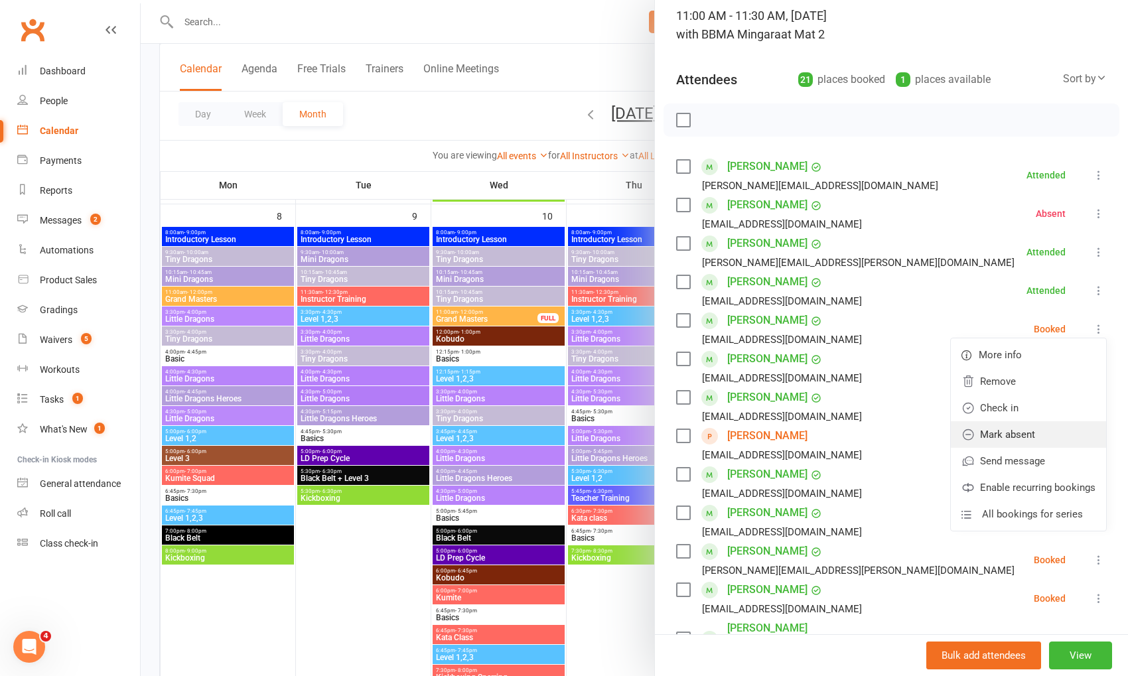
click at [1056, 433] on link "Mark absent" at bounding box center [1028, 434] width 155 height 27
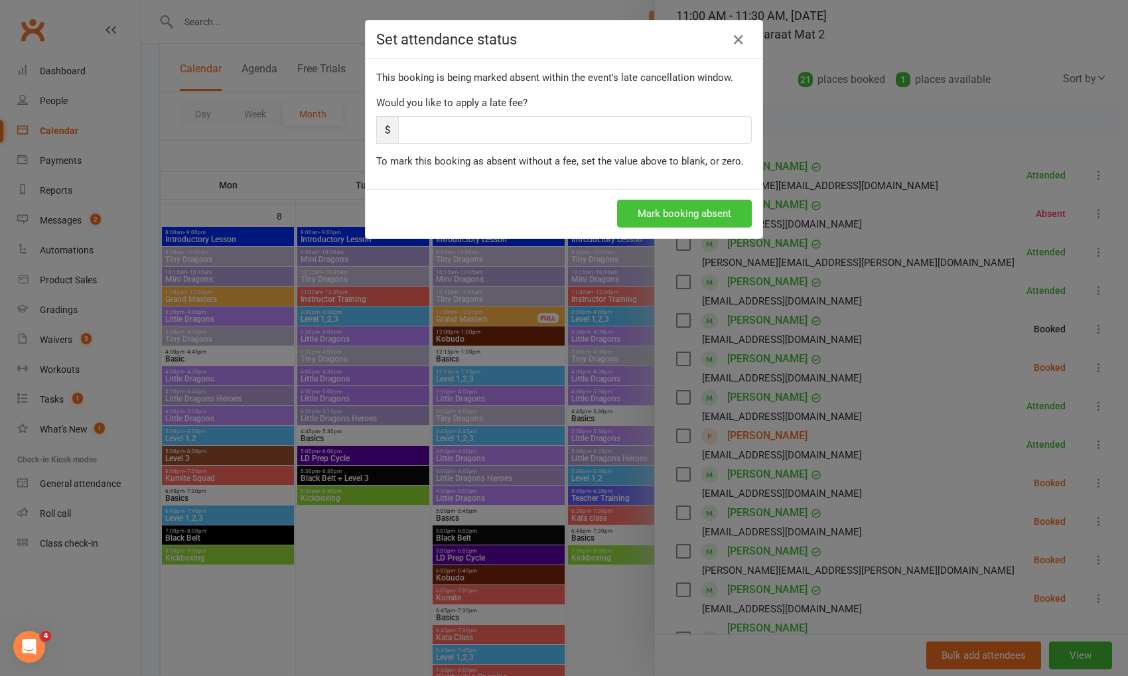
click at [719, 215] on button "Mark booking absent" at bounding box center [684, 214] width 135 height 28
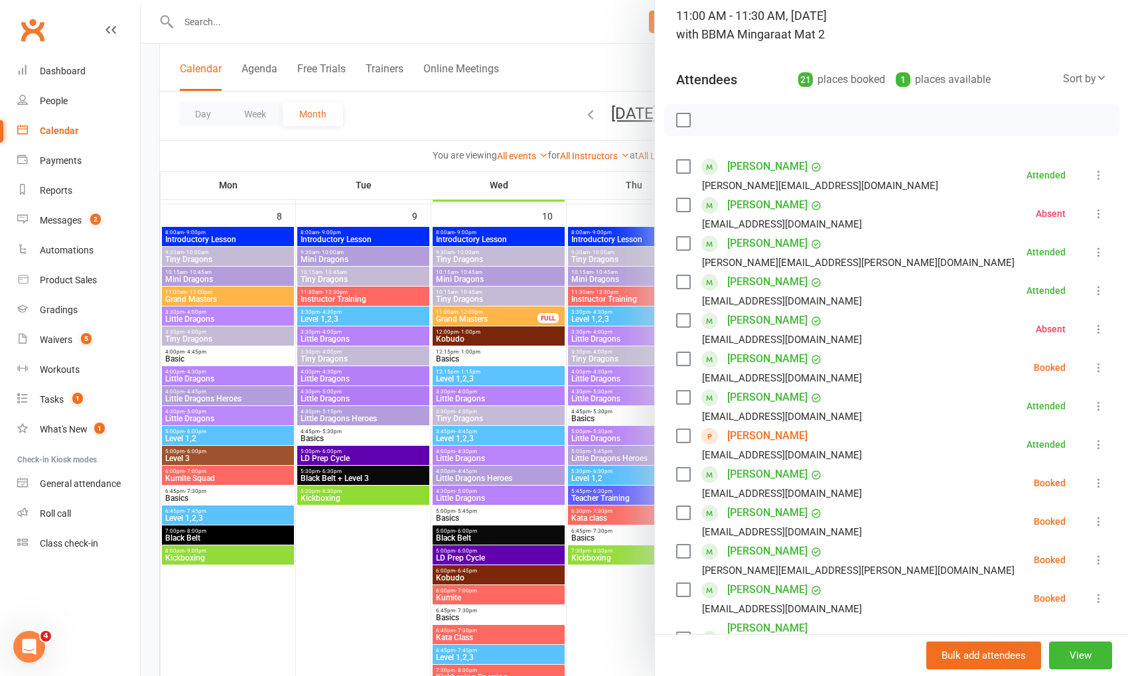
click at [1098, 366] on icon at bounding box center [1098, 367] width 13 height 13
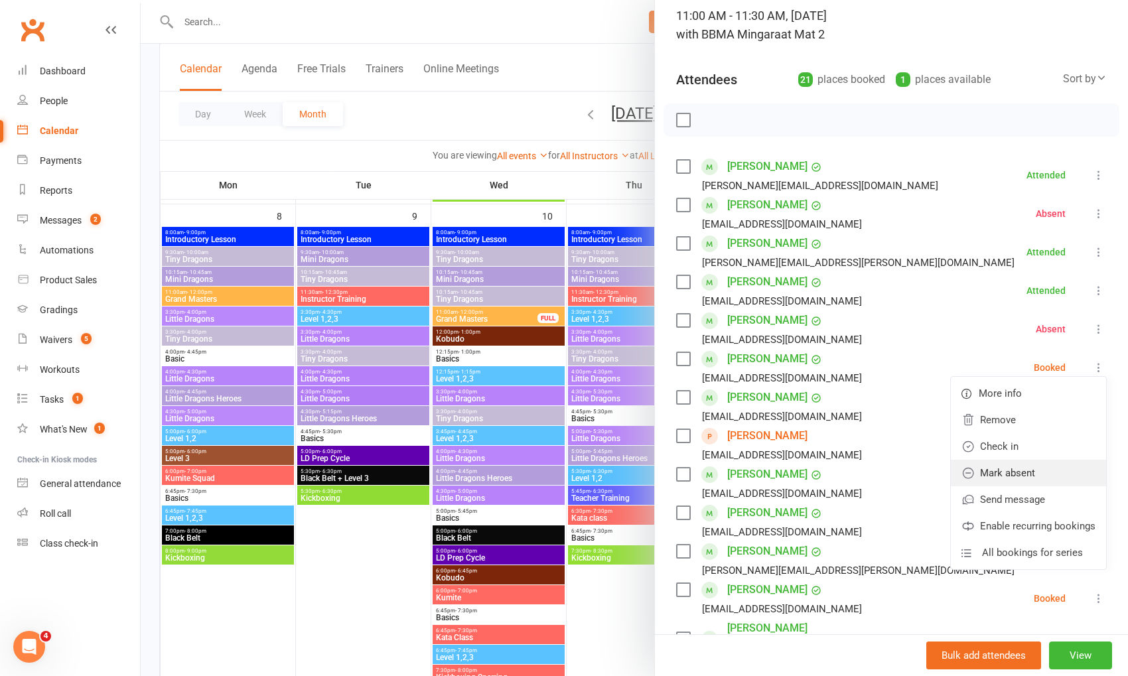
click at [1068, 472] on link "Mark absent" at bounding box center [1028, 473] width 155 height 27
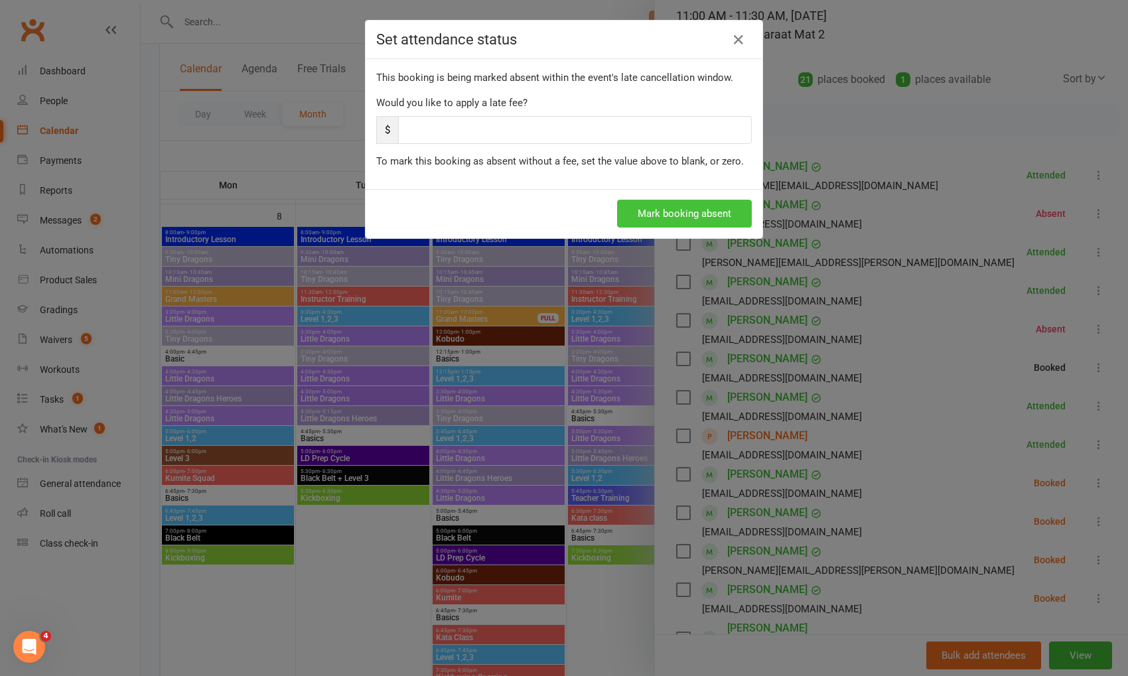
click at [675, 213] on button "Mark booking absent" at bounding box center [684, 214] width 135 height 28
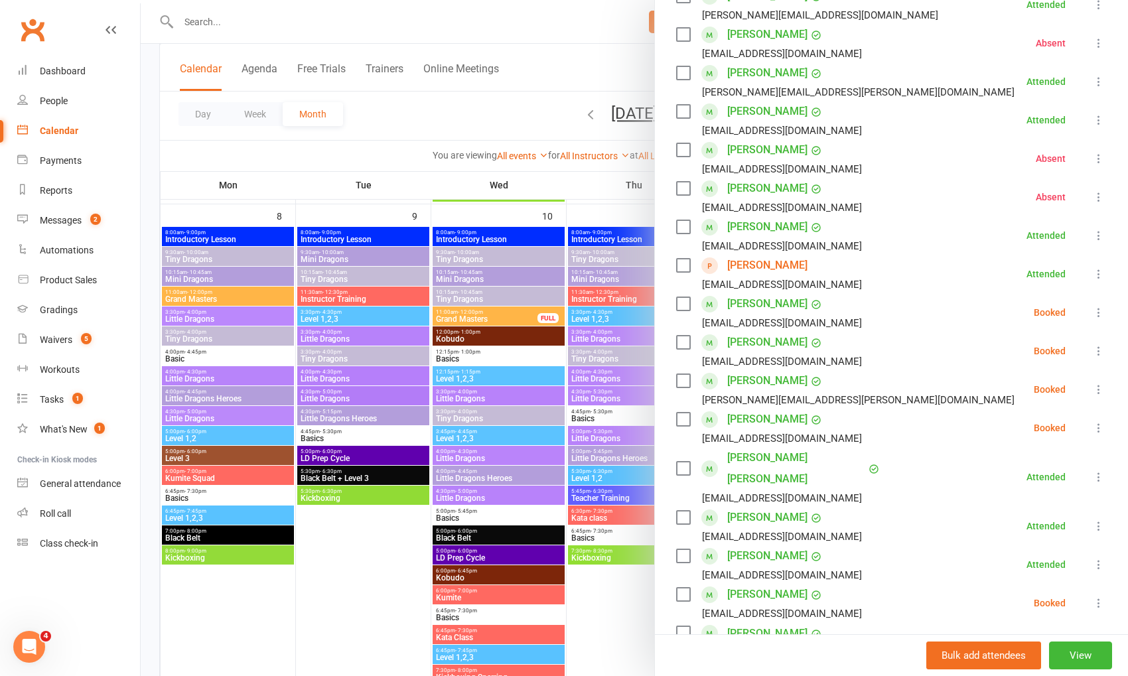
scroll to position [263, 0]
click at [1097, 305] on icon at bounding box center [1098, 310] width 13 height 13
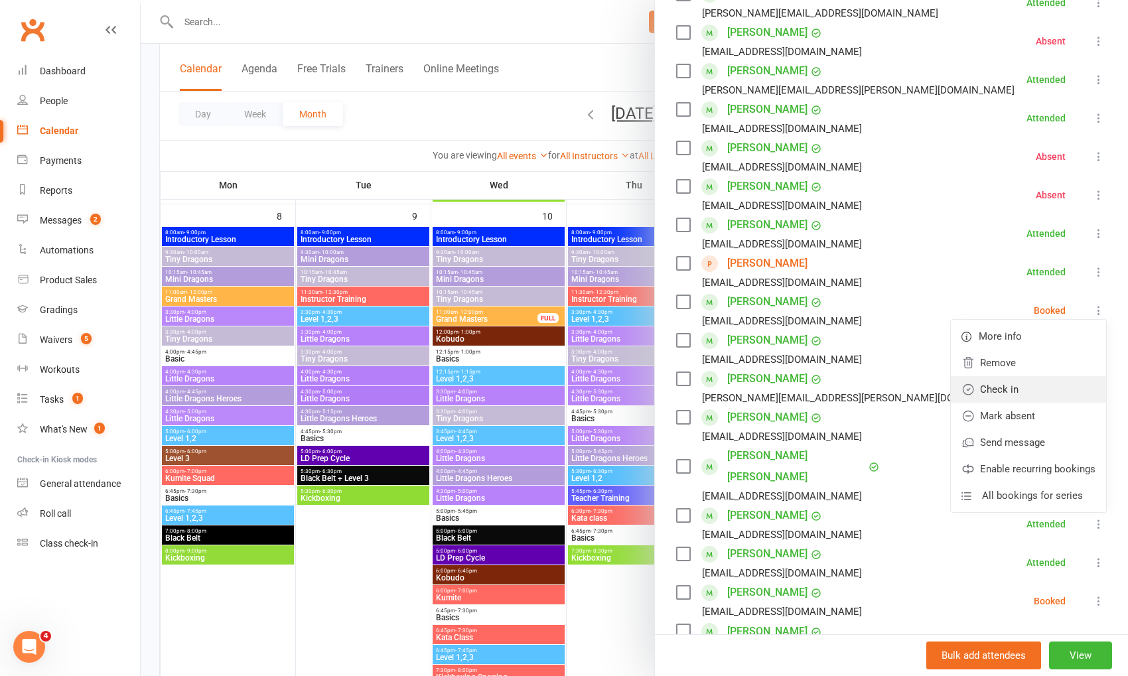
click at [1057, 391] on link "Check in" at bounding box center [1028, 389] width 155 height 27
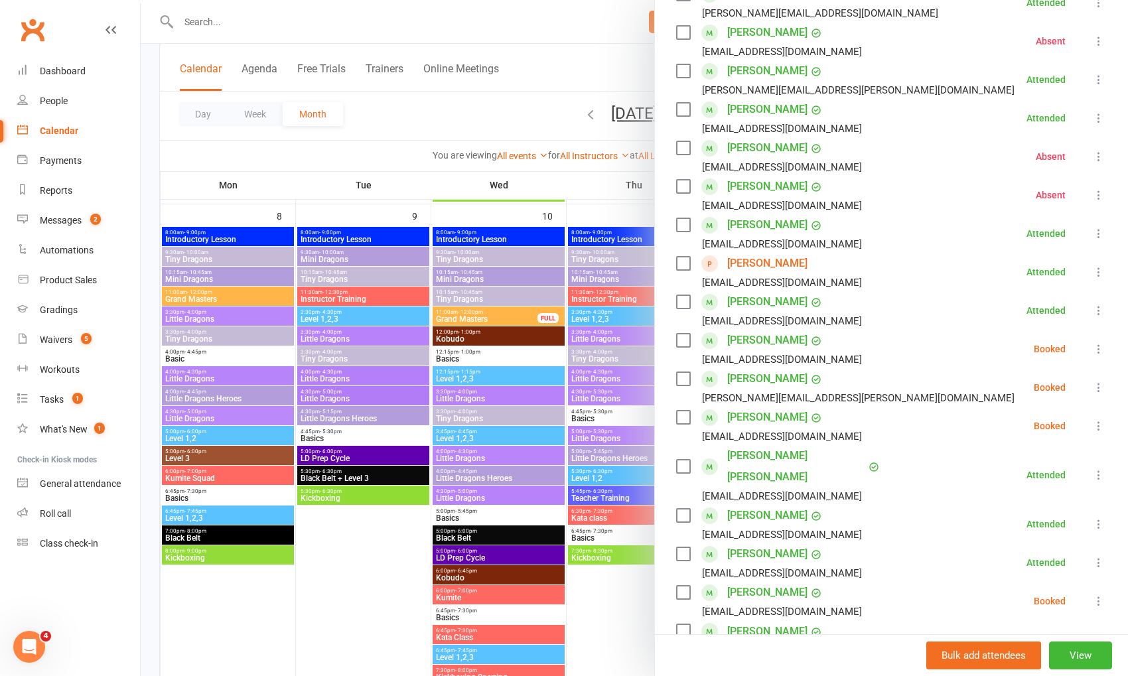
click at [1099, 350] on icon at bounding box center [1098, 348] width 13 height 13
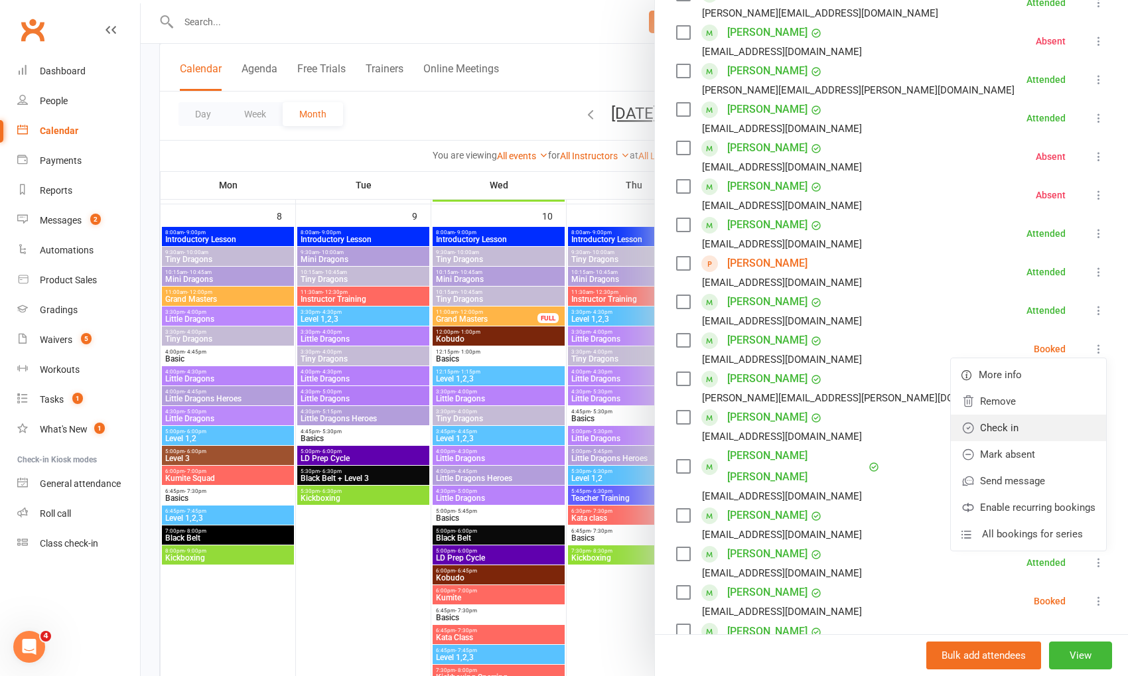
click at [1068, 431] on link "Check in" at bounding box center [1028, 428] width 155 height 27
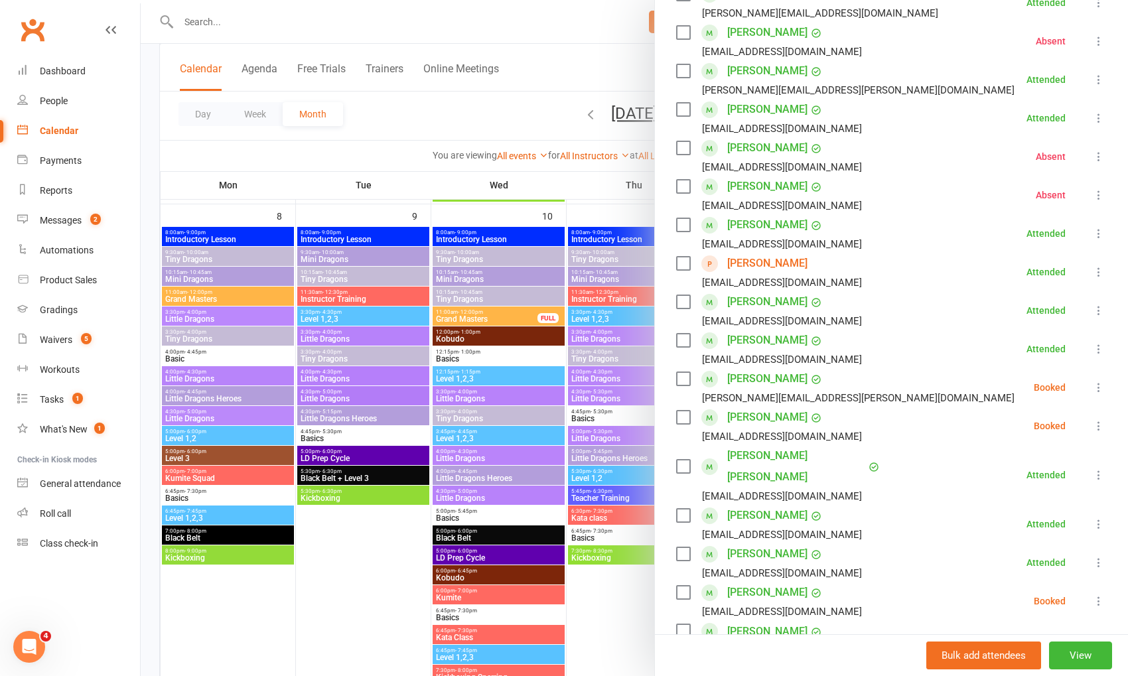
click at [1095, 385] on icon at bounding box center [1098, 387] width 13 height 13
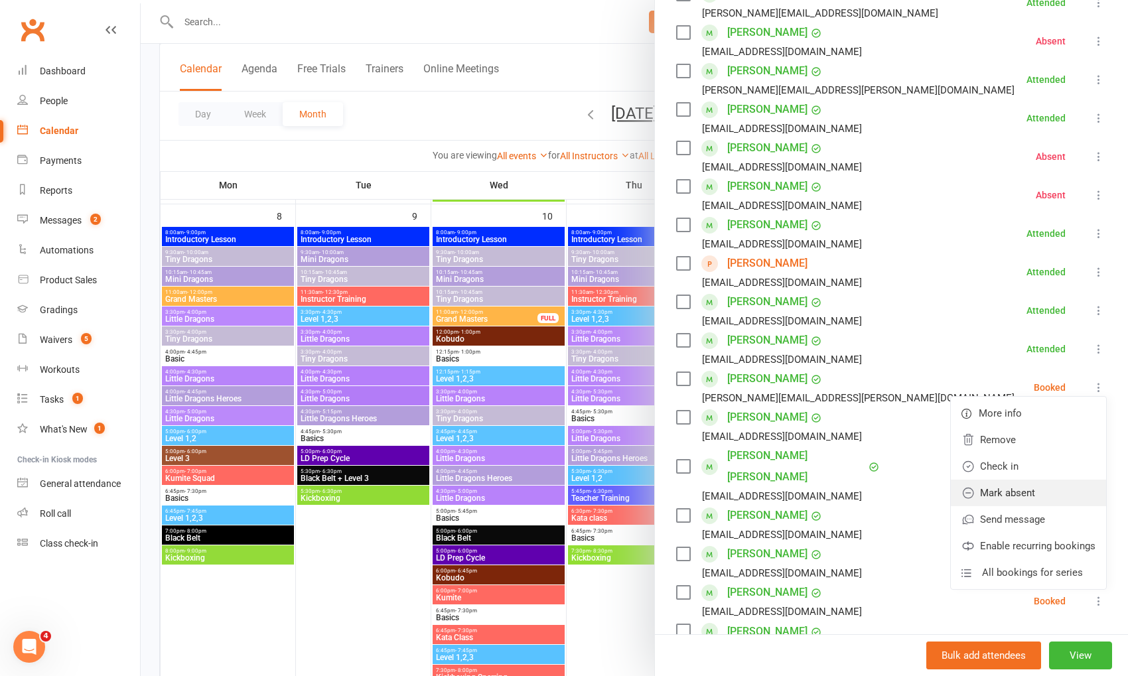
click at [1065, 497] on link "Mark absent" at bounding box center [1028, 493] width 155 height 27
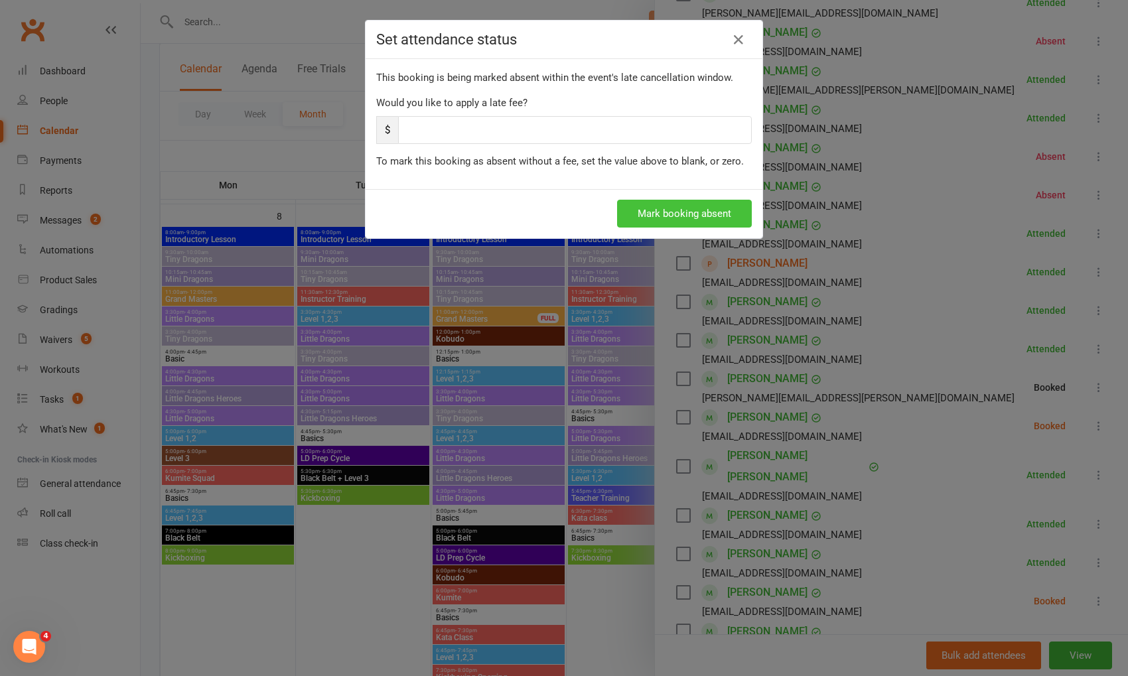
click at [712, 212] on button "Mark booking absent" at bounding box center [684, 214] width 135 height 28
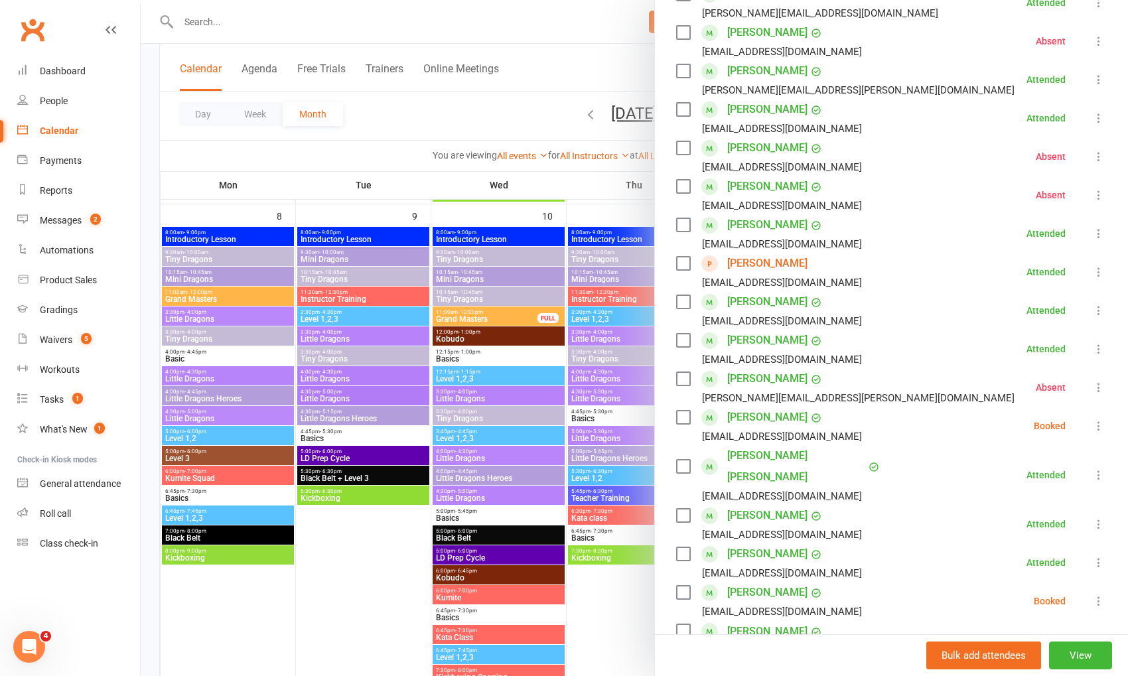
click at [1094, 423] on icon at bounding box center [1098, 425] width 13 height 13
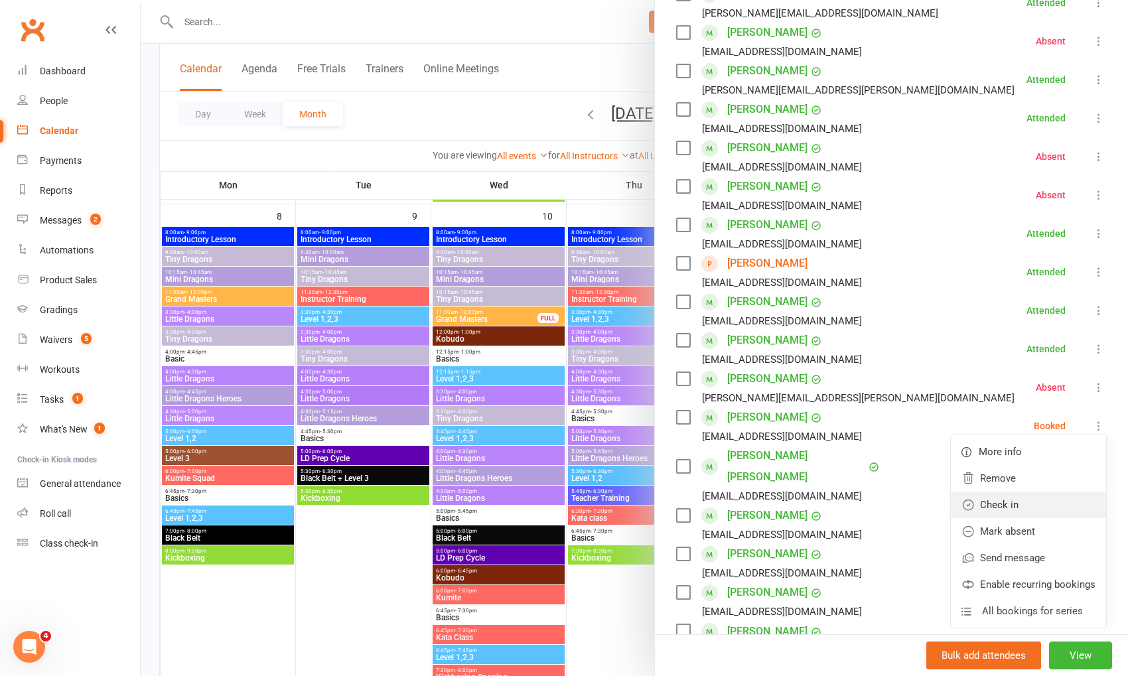
click at [1074, 499] on link "Check in" at bounding box center [1028, 505] width 155 height 27
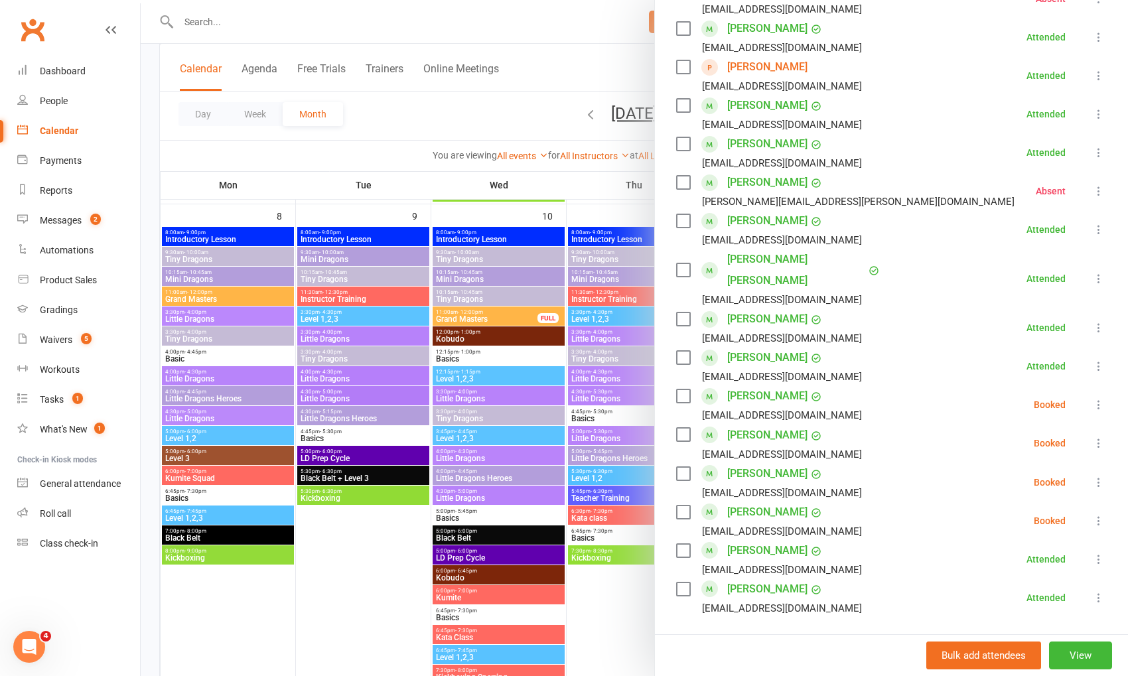
scroll to position [465, 0]
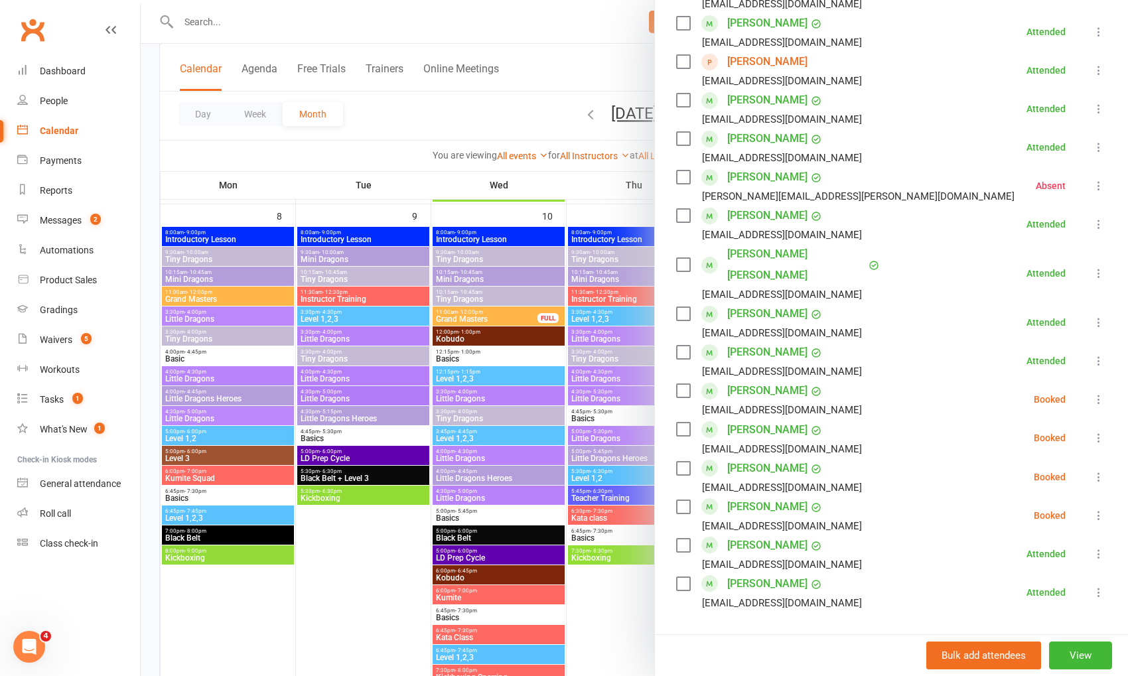
click at [1100, 393] on icon at bounding box center [1098, 399] width 13 height 13
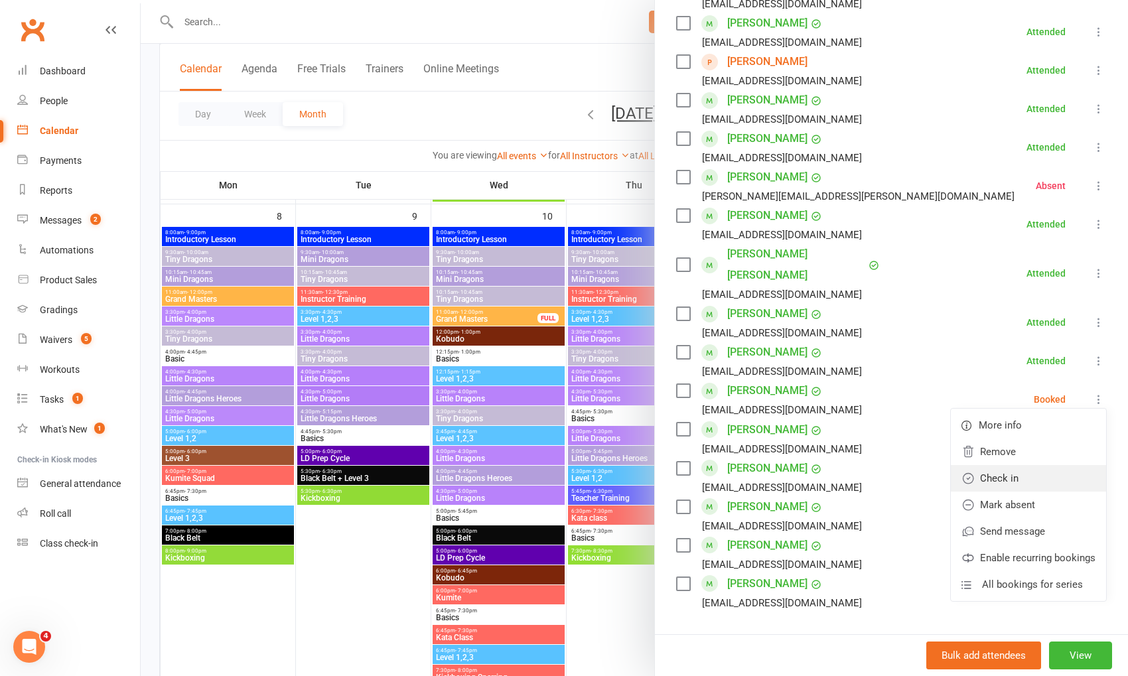
drag, startPoint x: 1076, startPoint y: 460, endPoint x: 1064, endPoint y: 456, distance: 12.2
click at [1076, 465] on link "Check in" at bounding box center [1028, 478] width 155 height 27
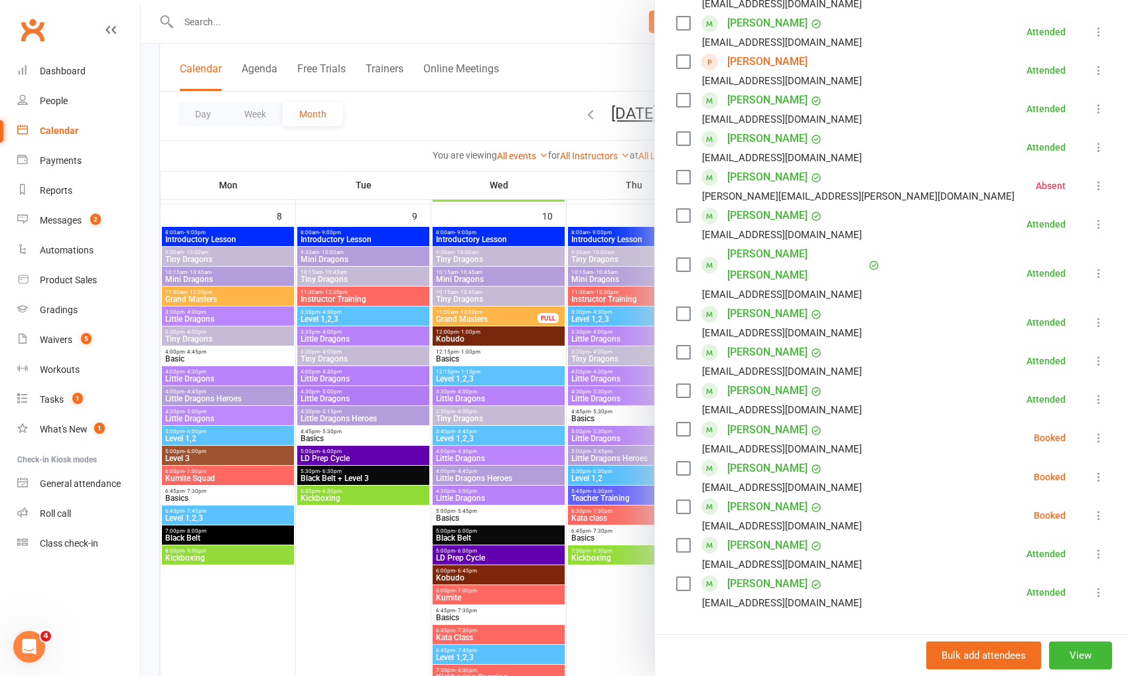
click at [1093, 431] on icon at bounding box center [1098, 437] width 13 height 13
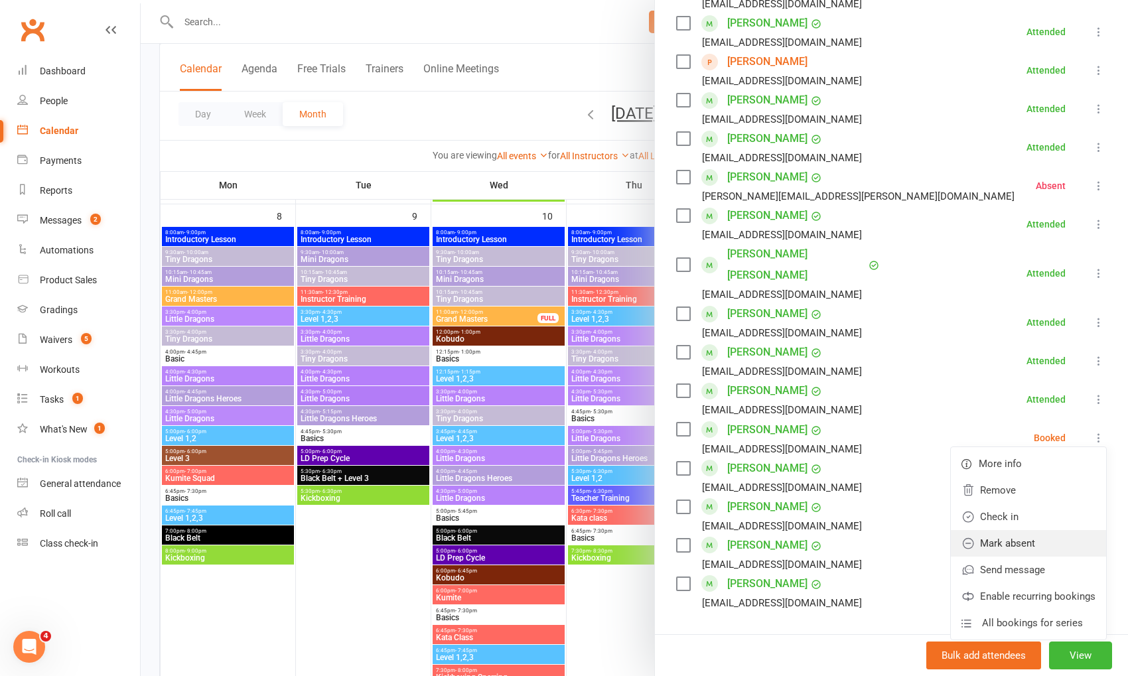
click at [1067, 530] on link "Mark absent" at bounding box center [1028, 543] width 155 height 27
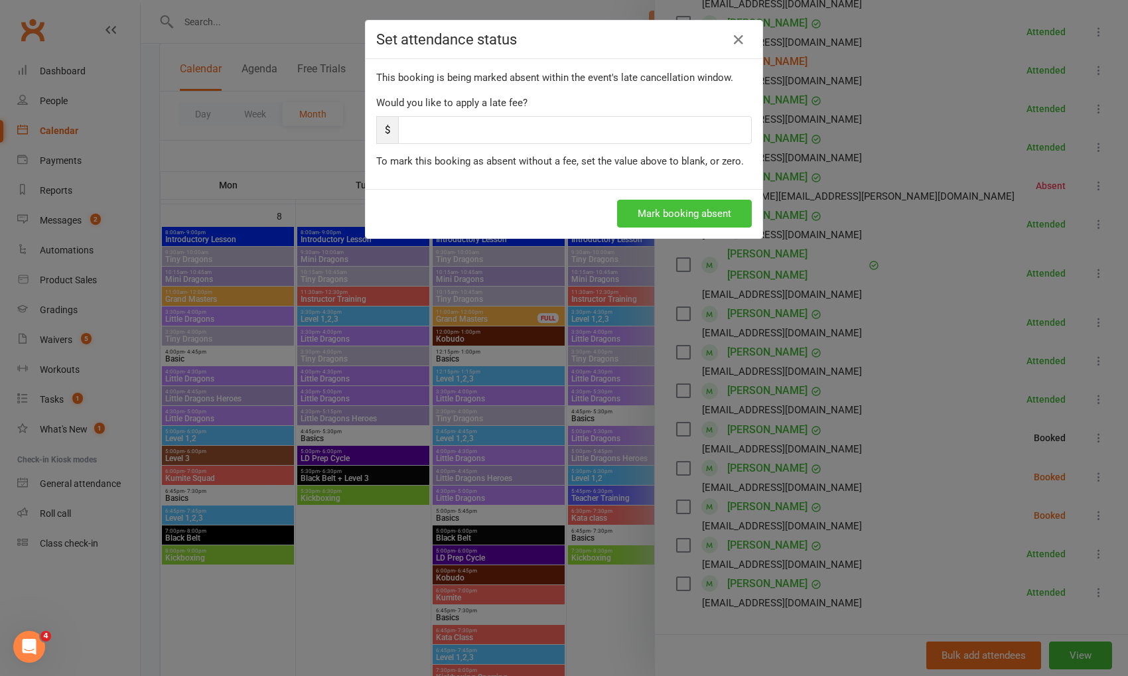
click at [696, 213] on button "Mark booking absent" at bounding box center [684, 214] width 135 height 28
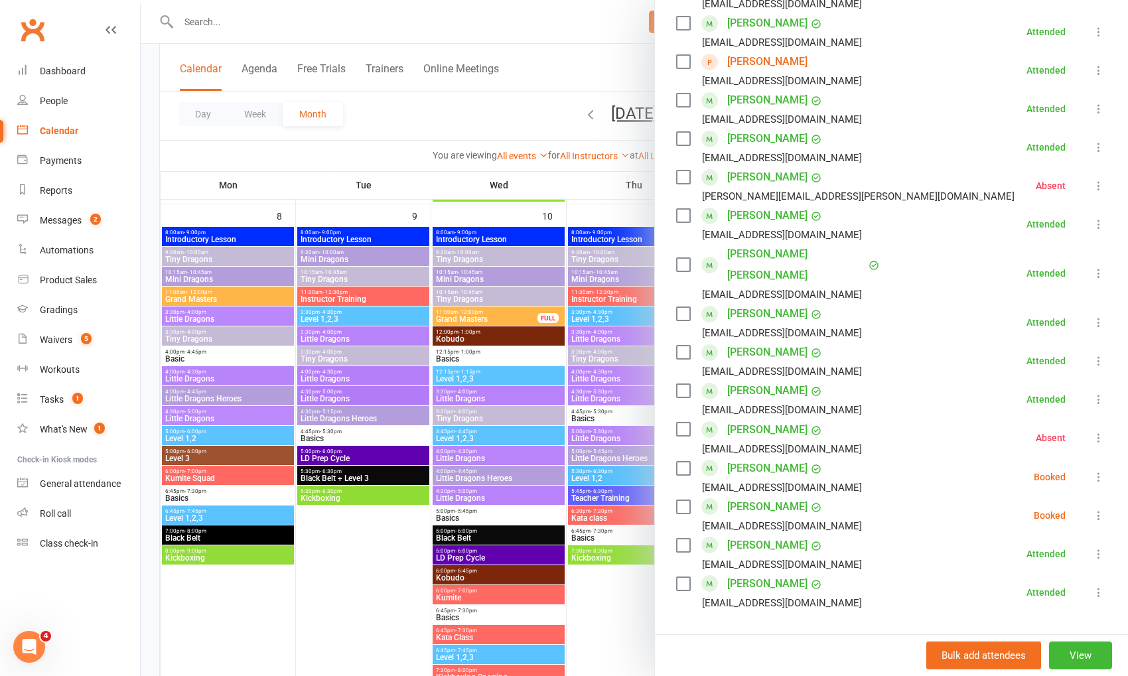
click at [1094, 470] on icon at bounding box center [1098, 476] width 13 height 13
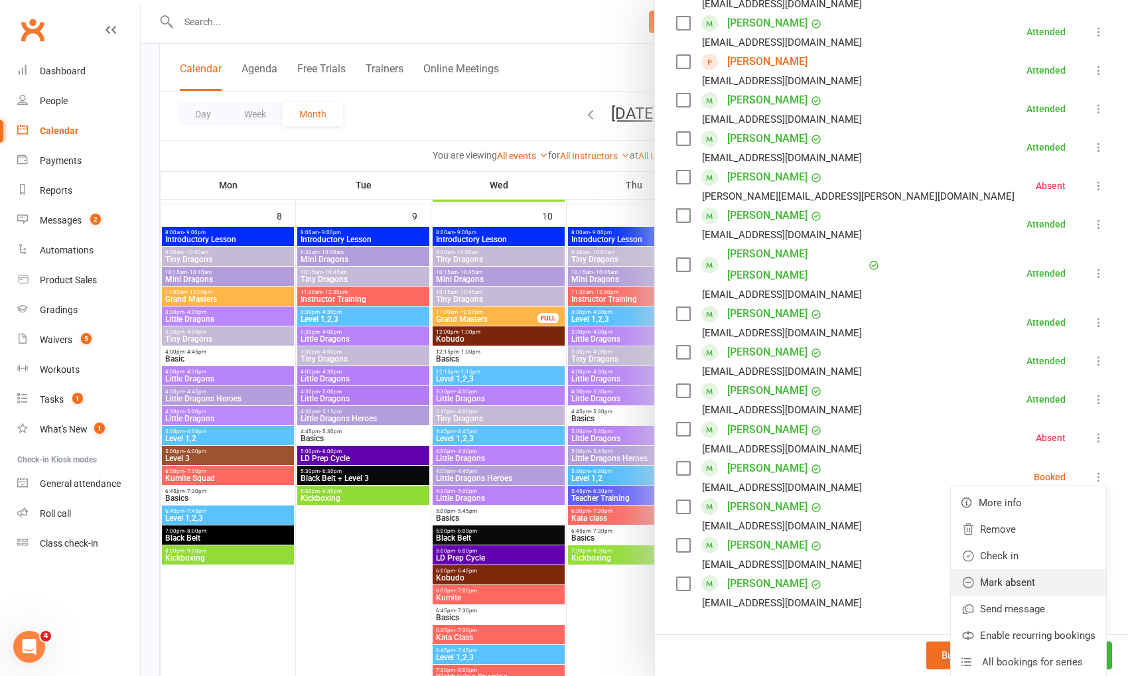
click at [1084, 569] on link "Mark absent" at bounding box center [1028, 582] width 155 height 27
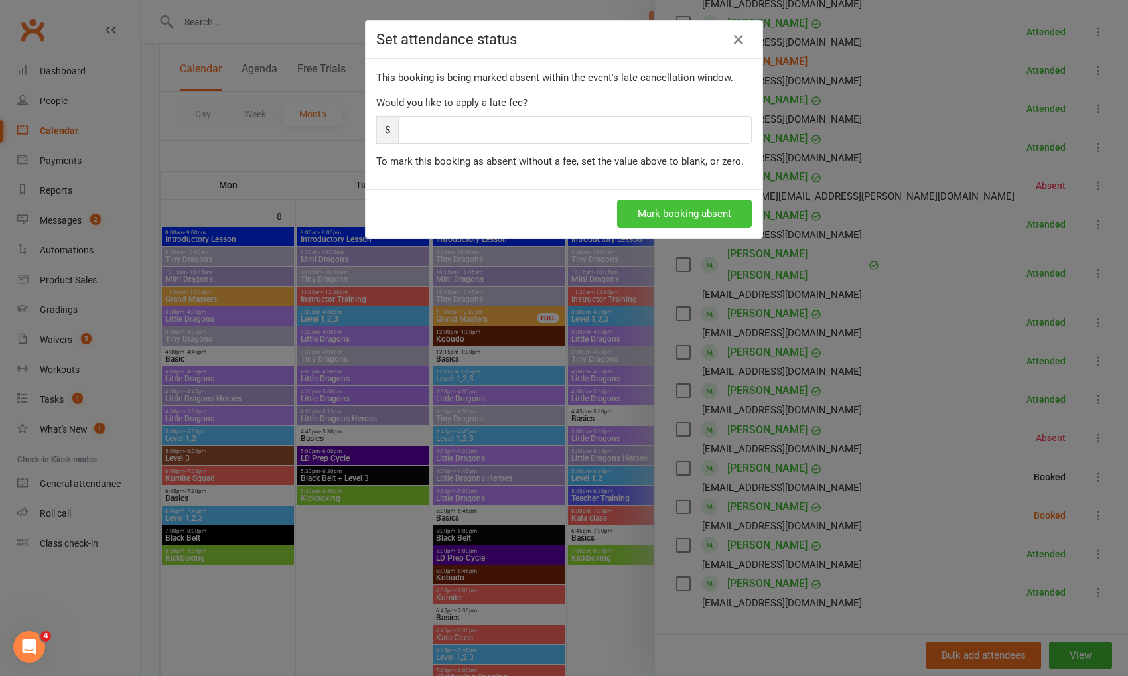
drag, startPoint x: 732, startPoint y: 209, endPoint x: 795, endPoint y: 245, distance: 72.3
click at [732, 209] on button "Mark booking absent" at bounding box center [684, 214] width 135 height 28
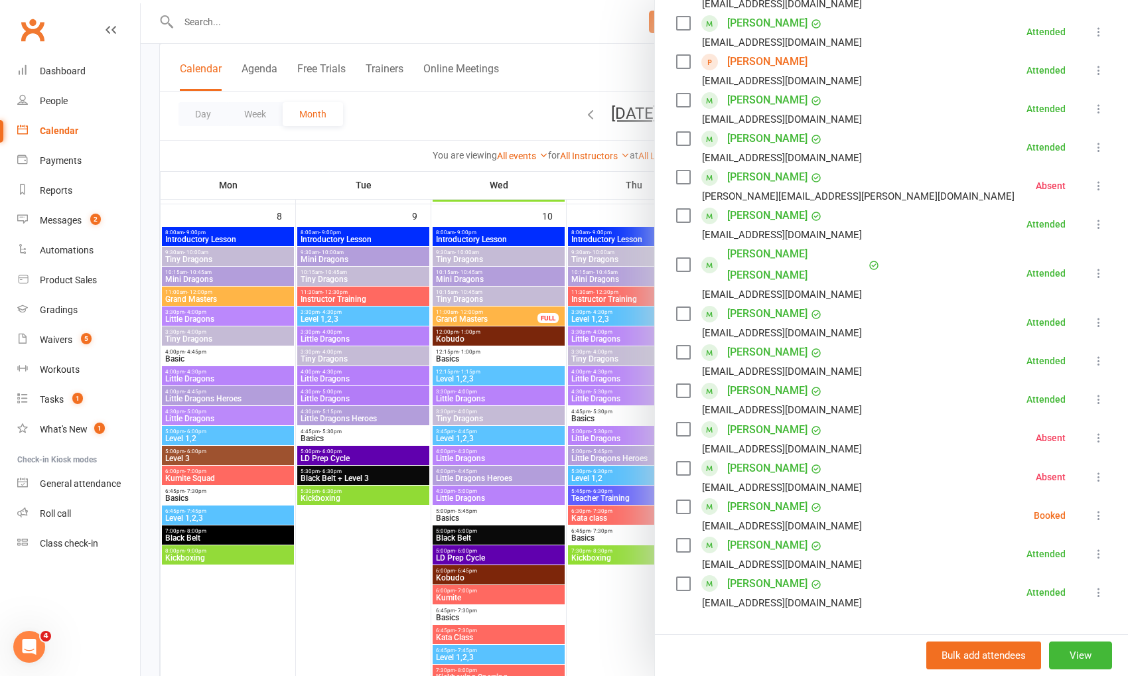
drag, startPoint x: 1097, startPoint y: 491, endPoint x: 956, endPoint y: 454, distance: 146.0
click at [1097, 509] on icon at bounding box center [1098, 515] width 13 height 13
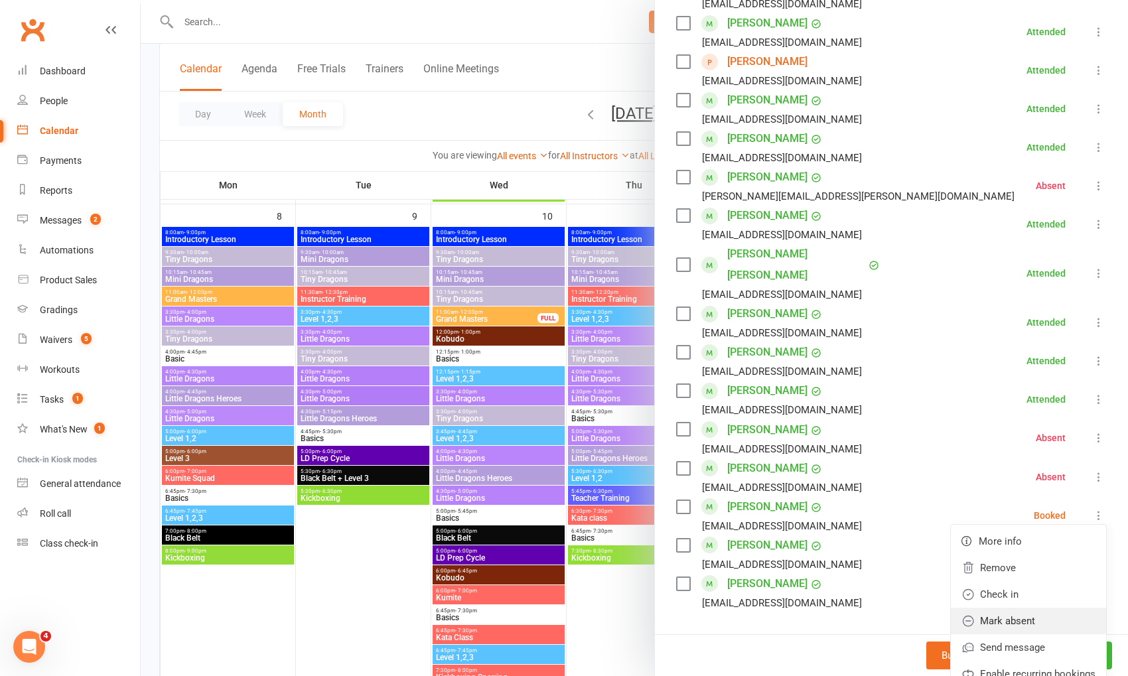
click at [1060, 608] on link "Mark absent" at bounding box center [1028, 621] width 155 height 27
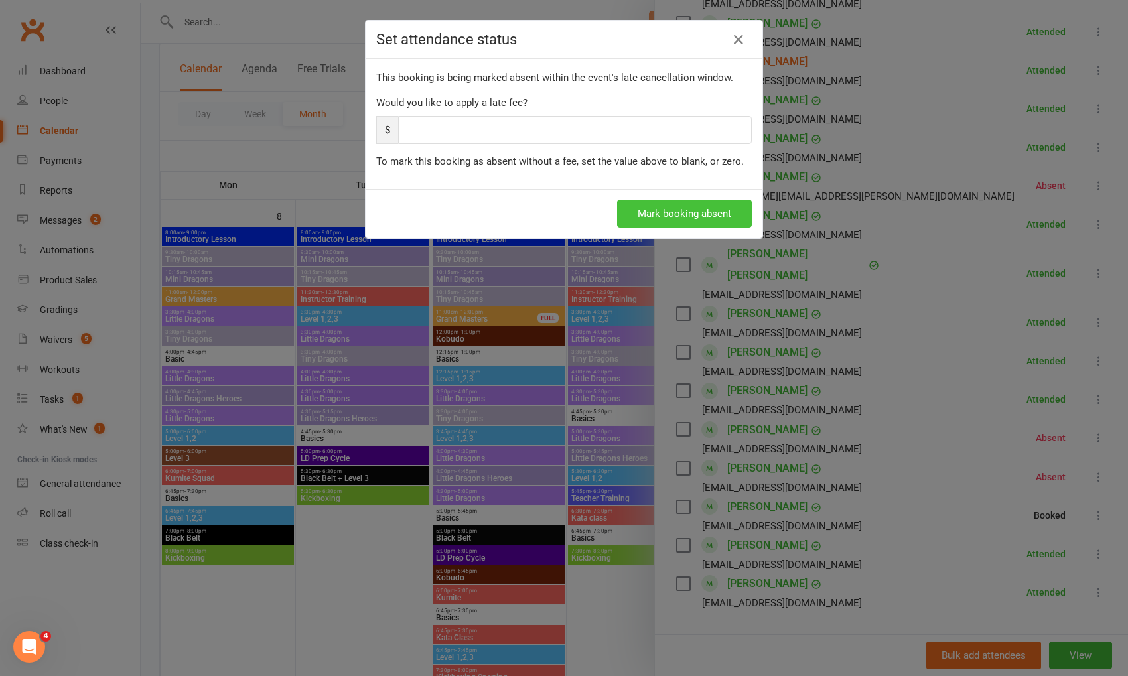
drag, startPoint x: 702, startPoint y: 204, endPoint x: 727, endPoint y: 216, distance: 27.3
click at [703, 204] on button "Mark booking absent" at bounding box center [684, 214] width 135 height 28
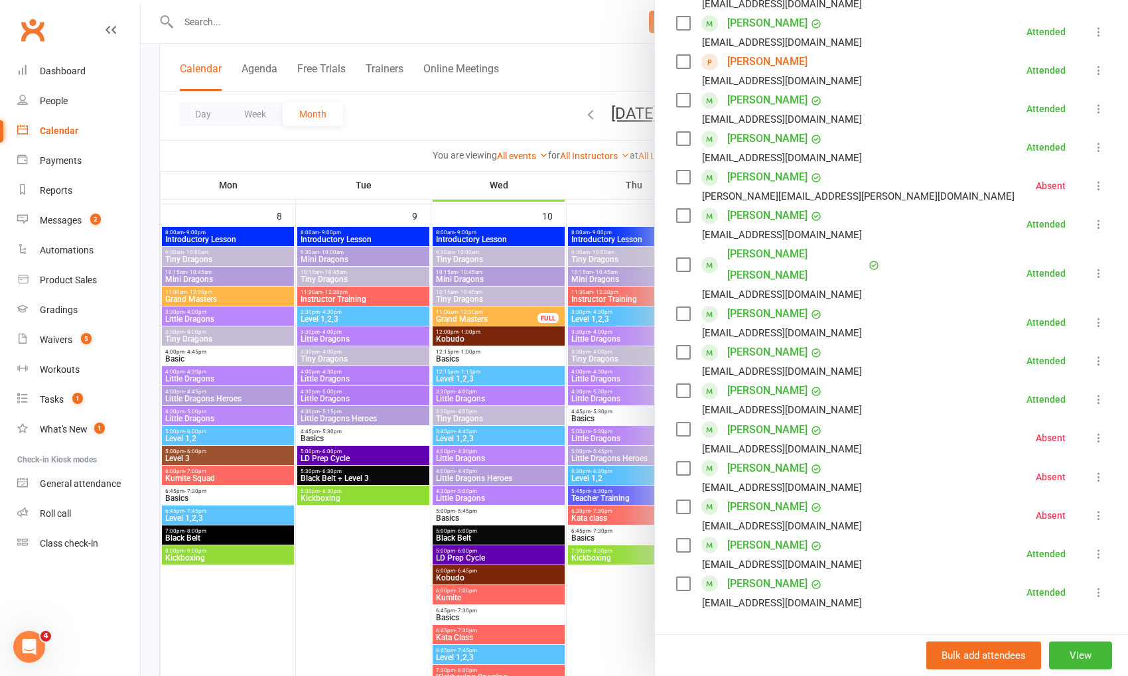
click at [581, 54] on div at bounding box center [634, 338] width 987 height 676
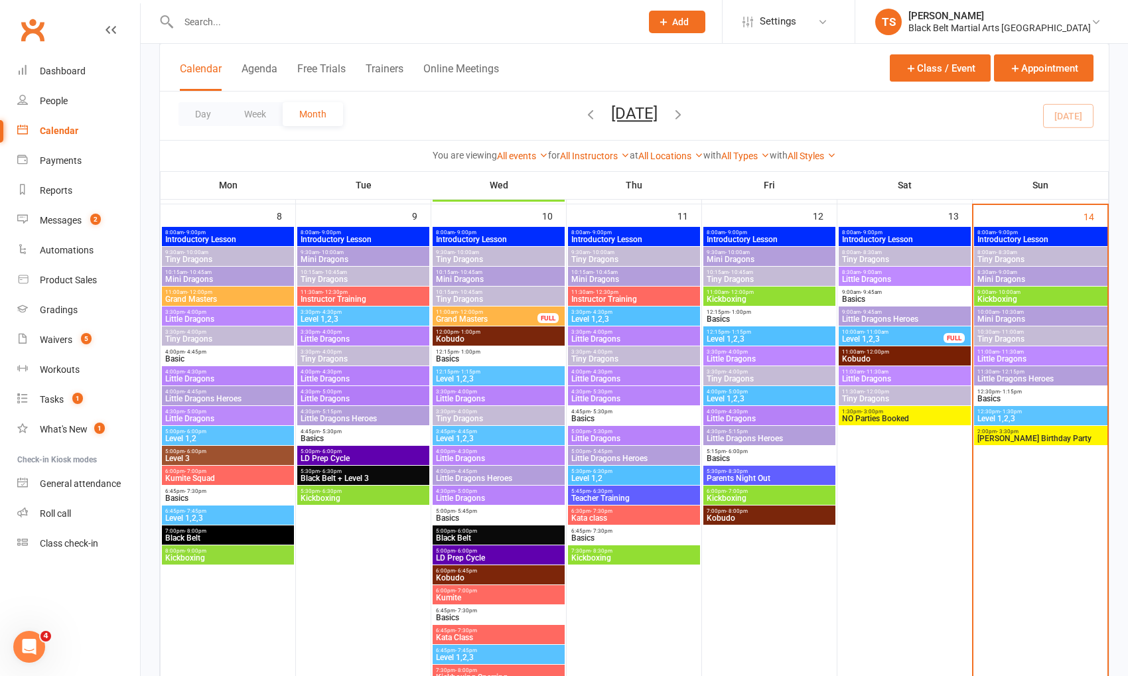
click at [996, 398] on span "Basics" at bounding box center [1041, 399] width 128 height 8
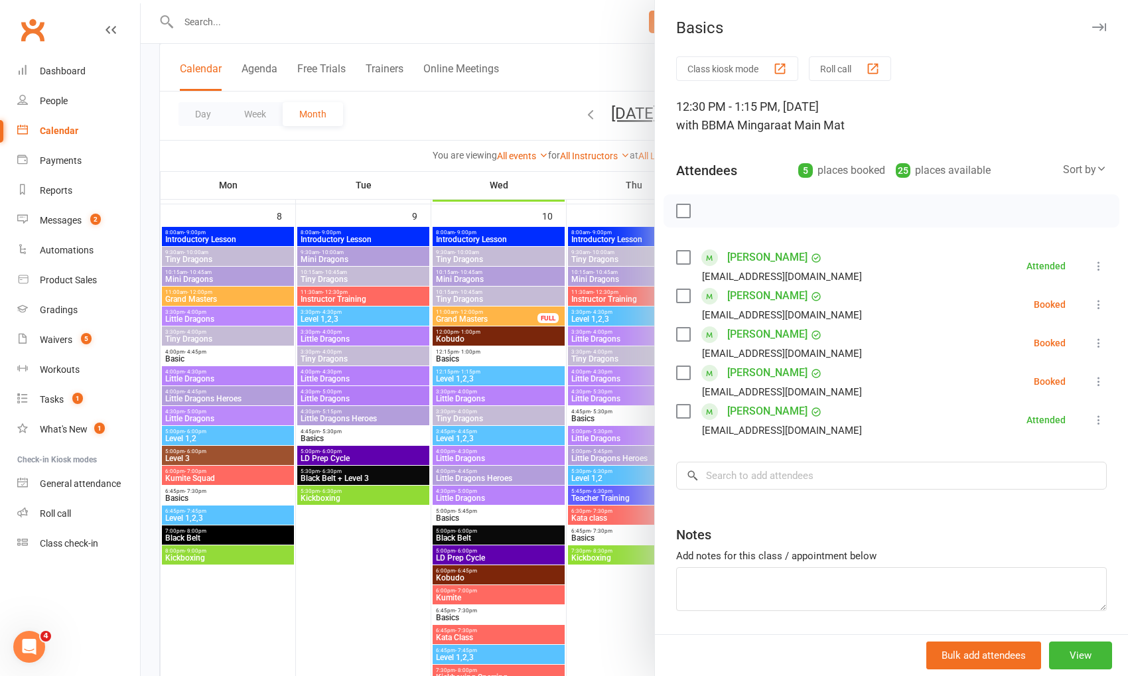
click at [684, 255] on label at bounding box center [682, 257] width 13 height 13
click at [680, 406] on label at bounding box center [682, 411] width 13 height 13
click at [706, 210] on icon "button" at bounding box center [712, 211] width 15 height 15
drag, startPoint x: 463, startPoint y: 103, endPoint x: 909, endPoint y: 314, distance: 493.6
click at [464, 104] on div at bounding box center [634, 338] width 987 height 676
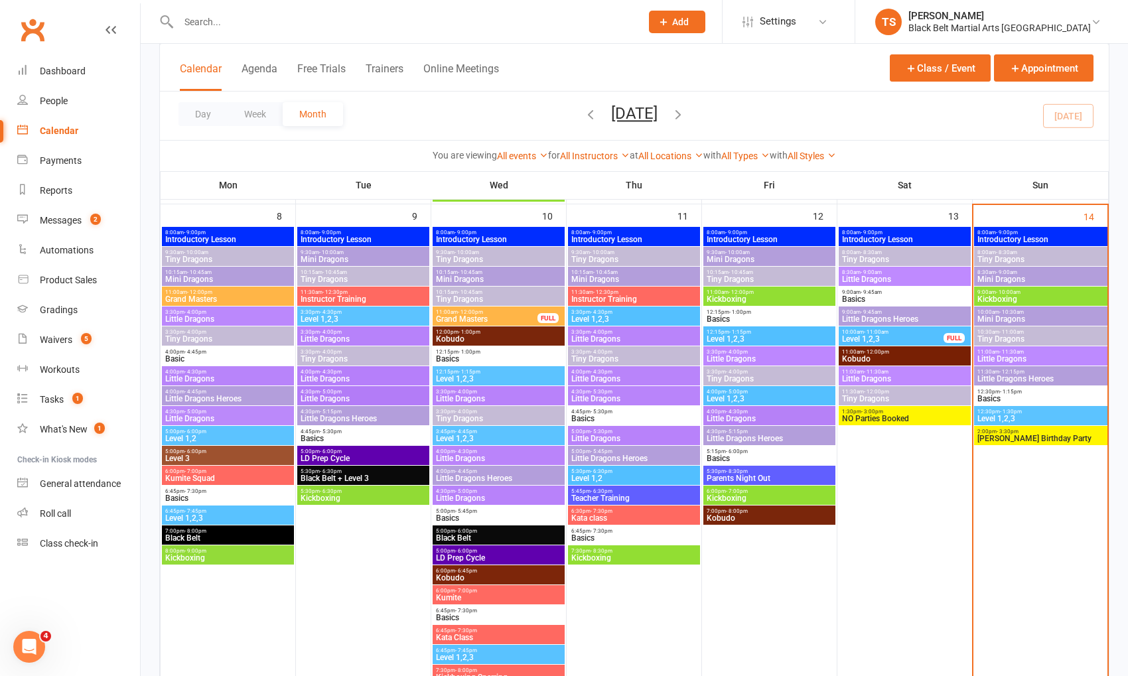
click at [1003, 415] on span "Level 1,2,3" at bounding box center [1041, 419] width 128 height 8
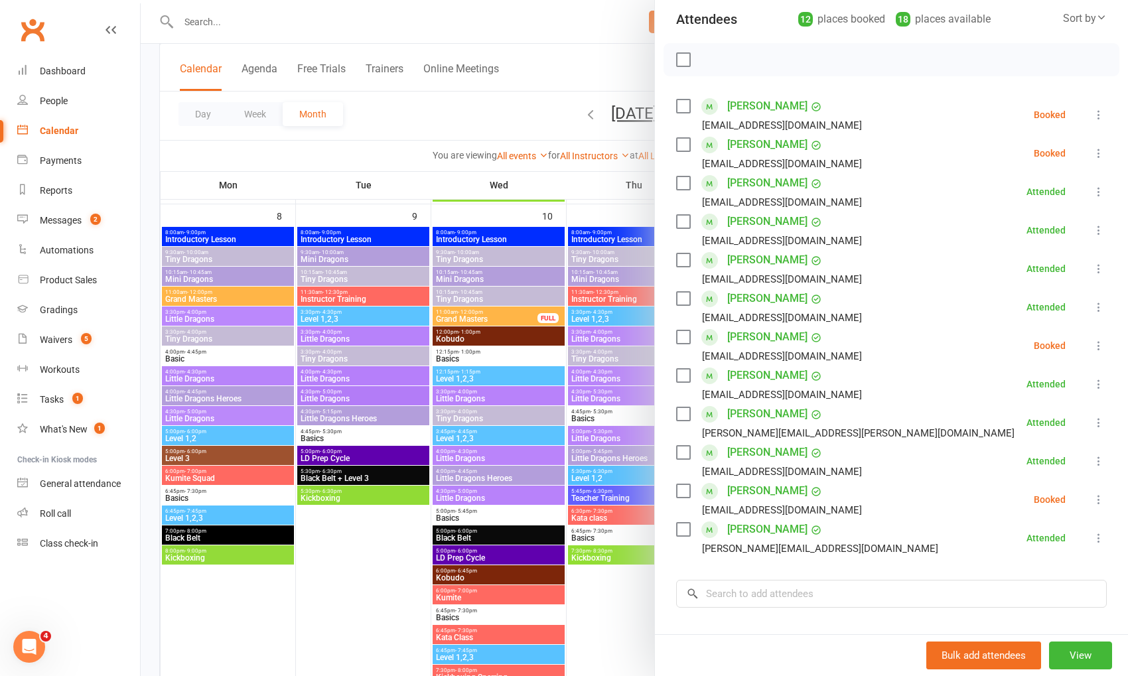
scroll to position [153, 0]
drag, startPoint x: 553, startPoint y: 72, endPoint x: 598, endPoint y: 113, distance: 61.5
click at [553, 72] on div at bounding box center [634, 338] width 987 height 676
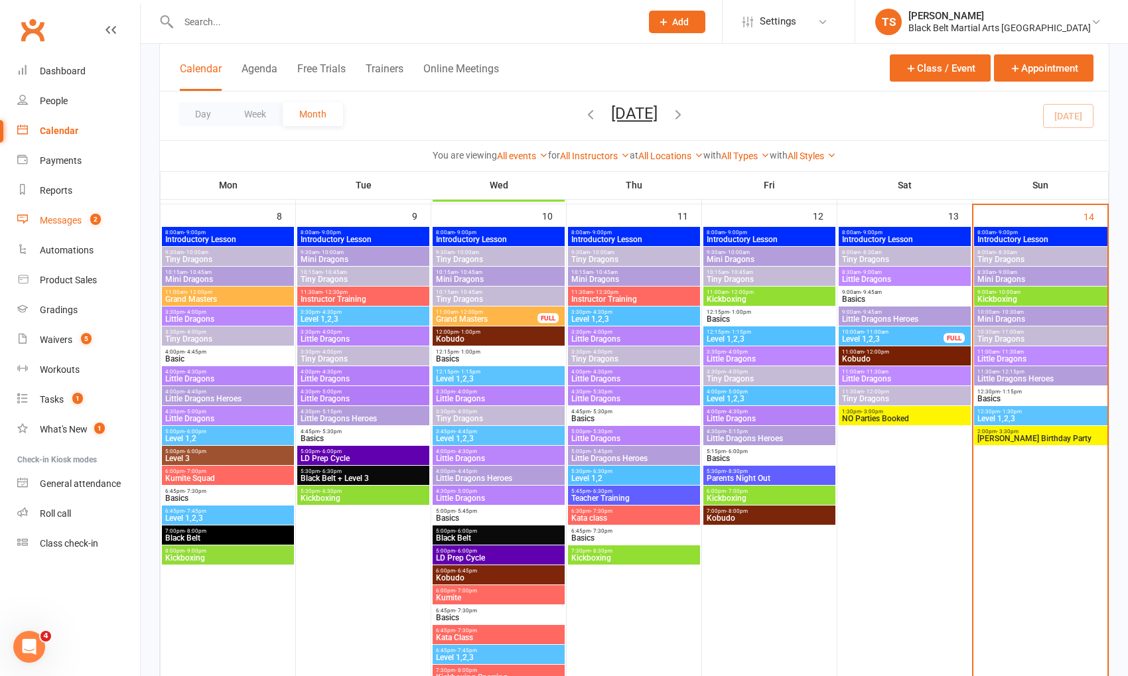
click at [64, 220] on div "Messages" at bounding box center [61, 220] width 42 height 11
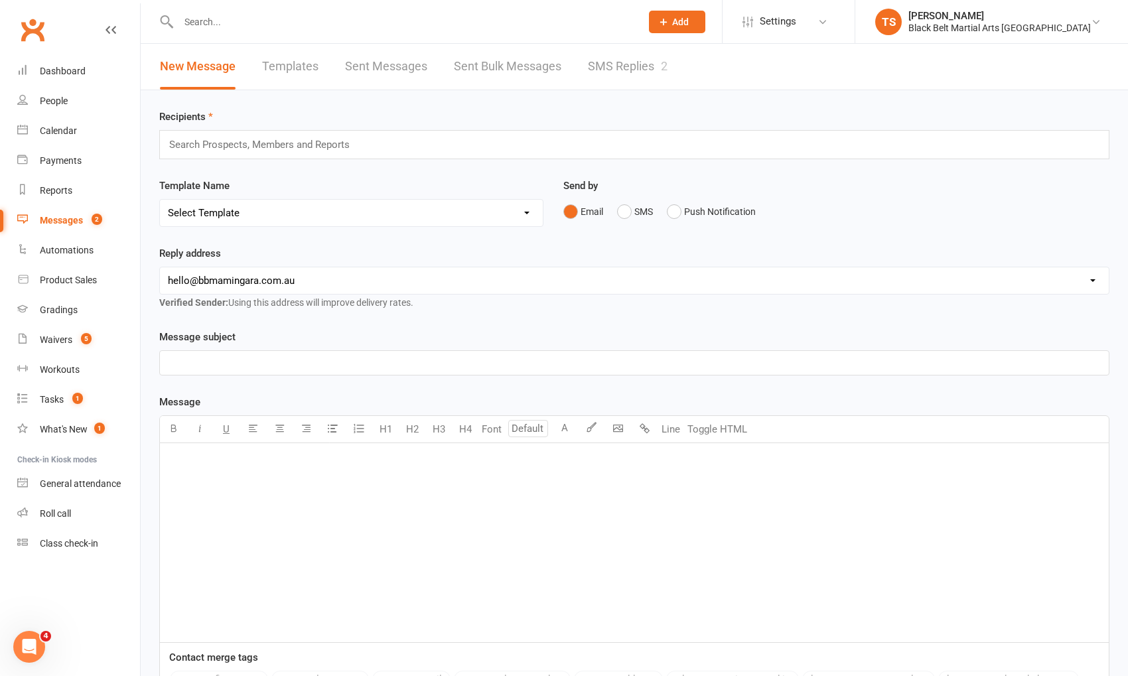
click at [616, 67] on link "SMS Replies 2" at bounding box center [628, 67] width 80 height 46
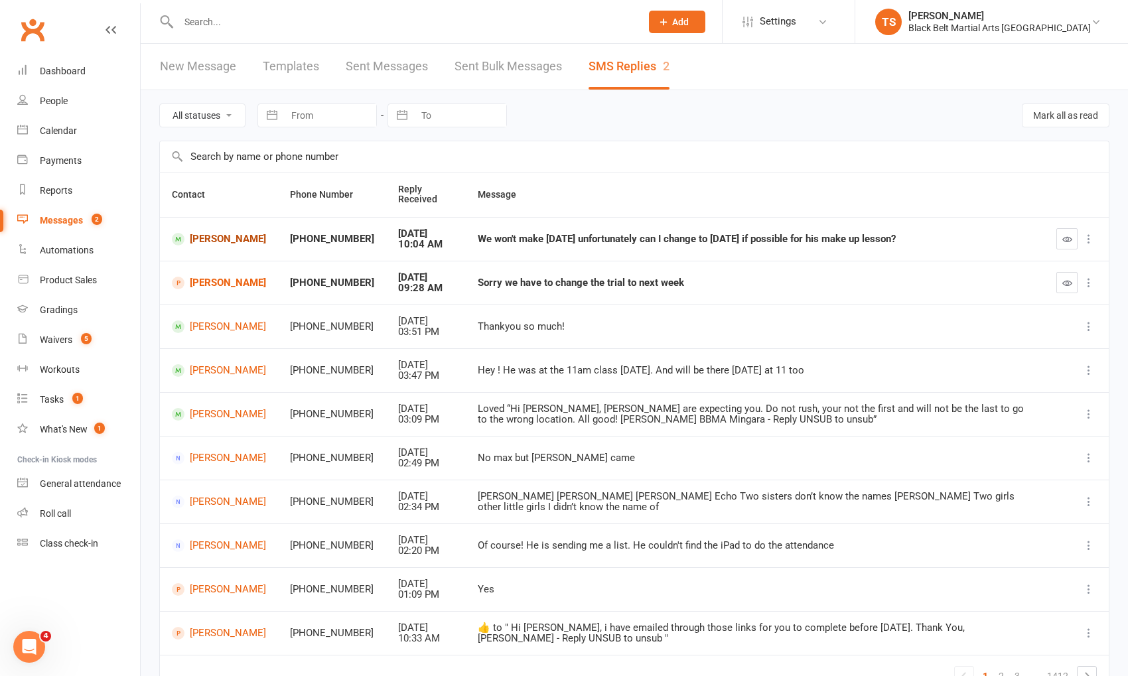
drag, startPoint x: 190, startPoint y: 236, endPoint x: 299, endPoint y: 233, distance: 108.2
click at [191, 236] on link "[PERSON_NAME]" at bounding box center [219, 239] width 94 height 13
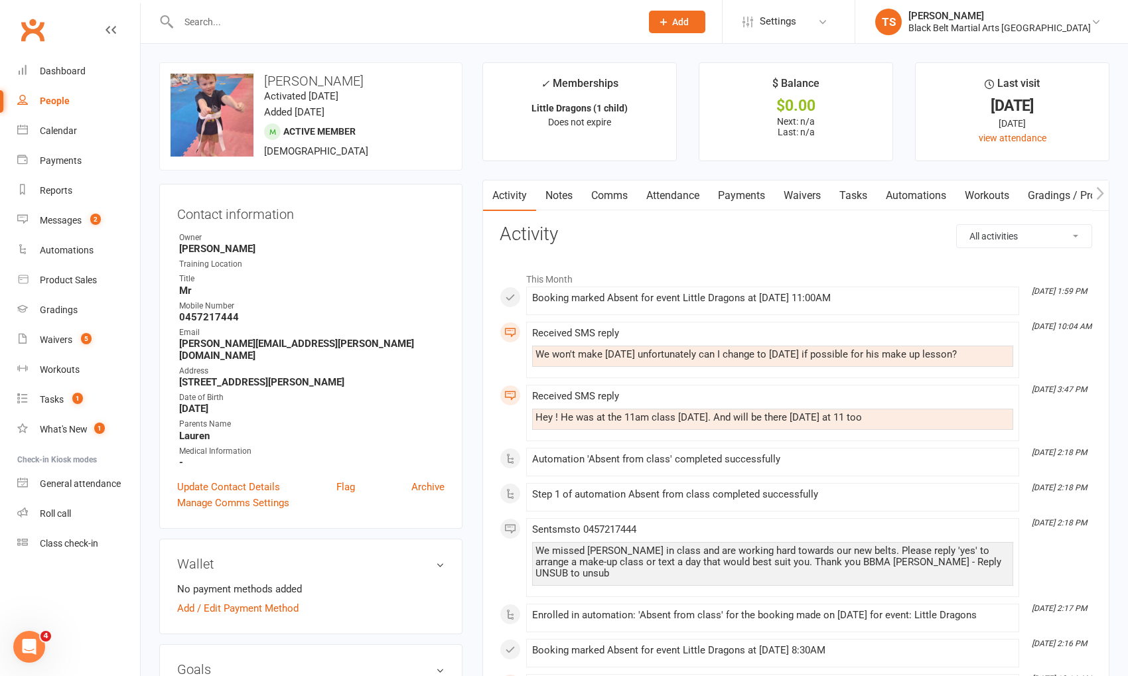
drag, startPoint x: 616, startPoint y: 198, endPoint x: 779, endPoint y: 220, distance: 164.0
click at [618, 198] on link "Comms" at bounding box center [609, 195] width 55 height 31
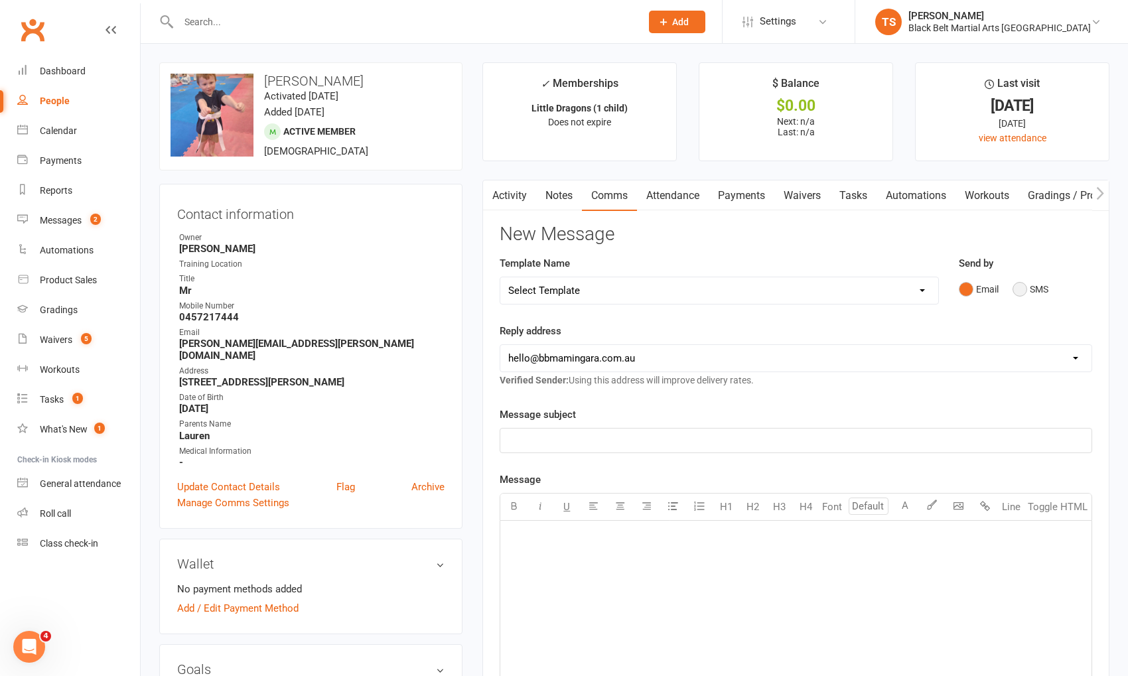
drag, startPoint x: 1026, startPoint y: 287, endPoint x: 1036, endPoint y: 326, distance: 39.6
click at [1026, 287] on button "SMS" at bounding box center [1030, 289] width 36 height 25
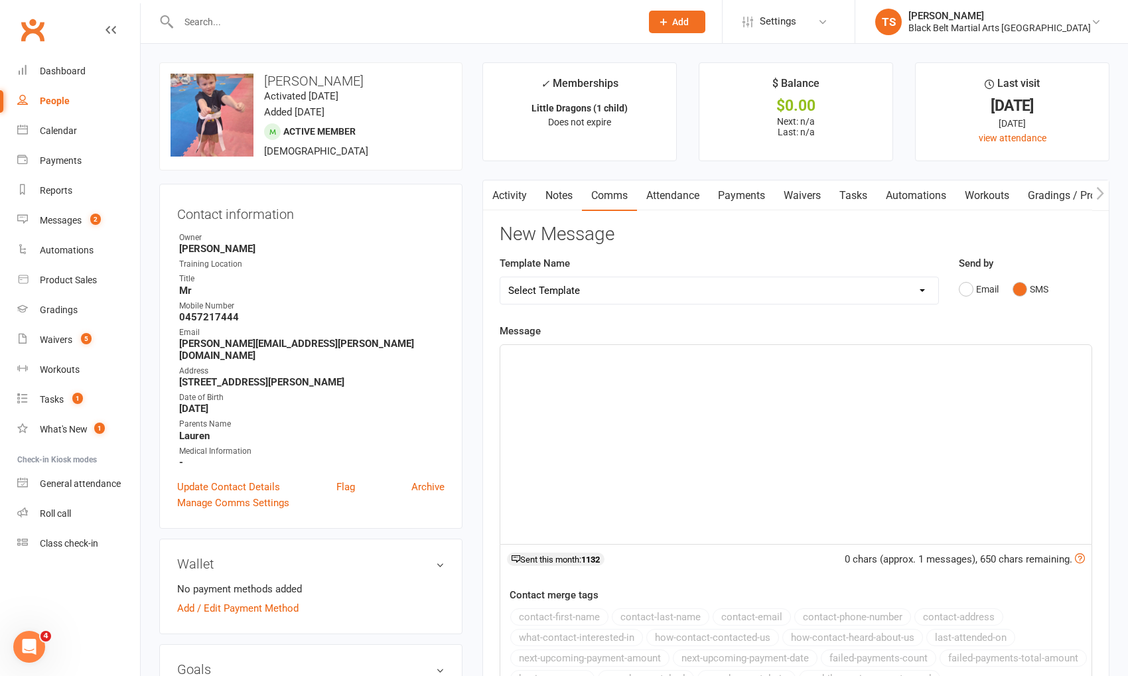
click at [1012, 277] on button "SMS" at bounding box center [1030, 289] width 36 height 25
click at [1059, 391] on div "﻿" at bounding box center [795, 444] width 591 height 199
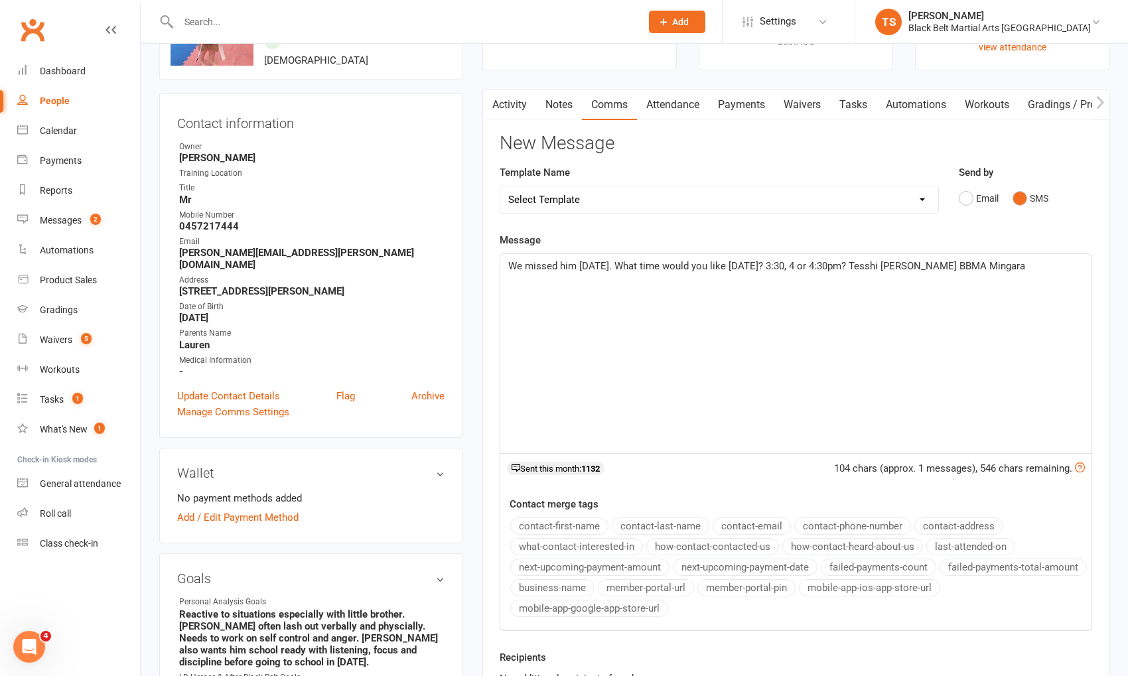
scroll to position [135, 0]
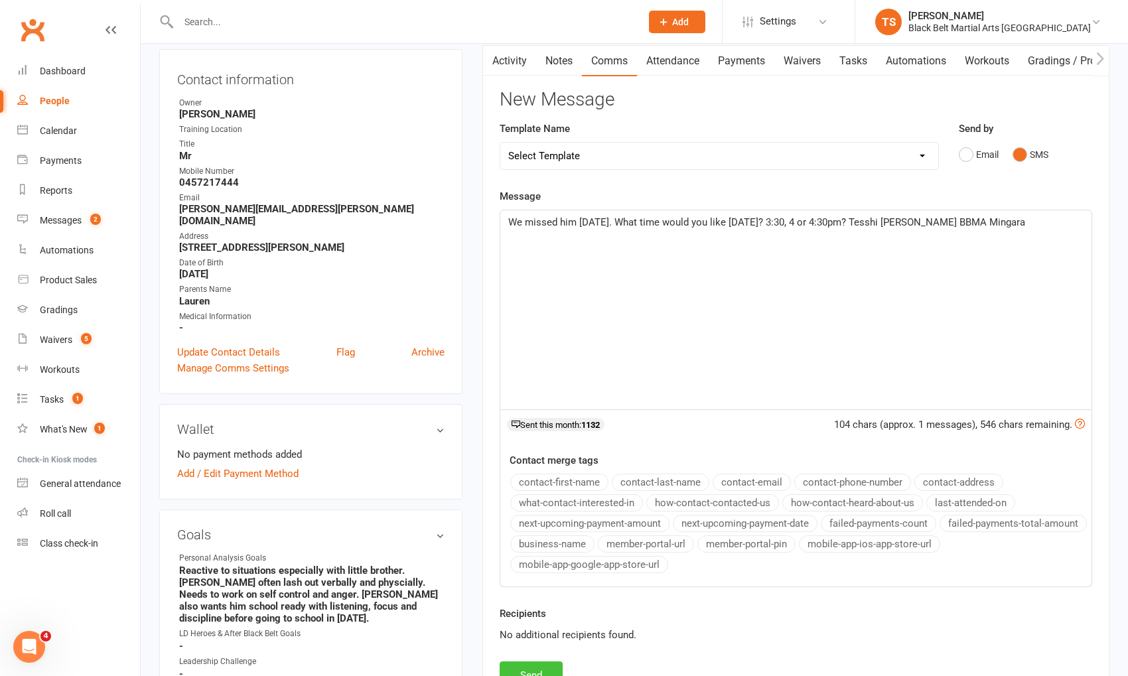
click at [549, 665] on button "Send" at bounding box center [531, 676] width 63 height 28
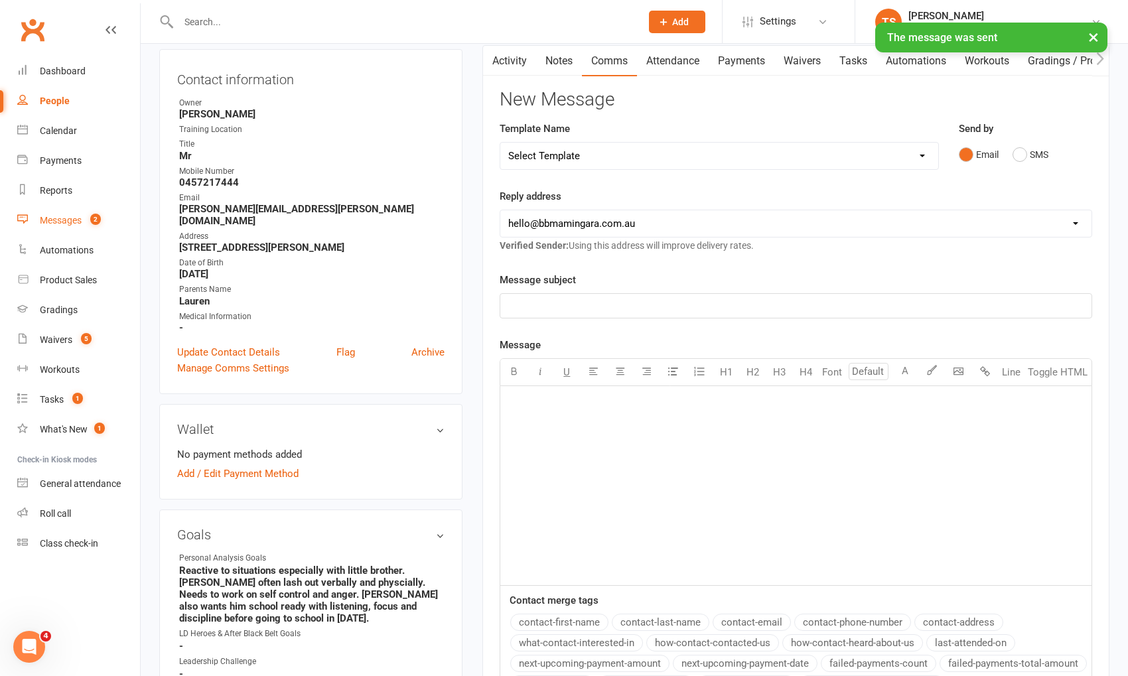
click at [73, 228] on link "Messages 2" at bounding box center [78, 221] width 123 height 30
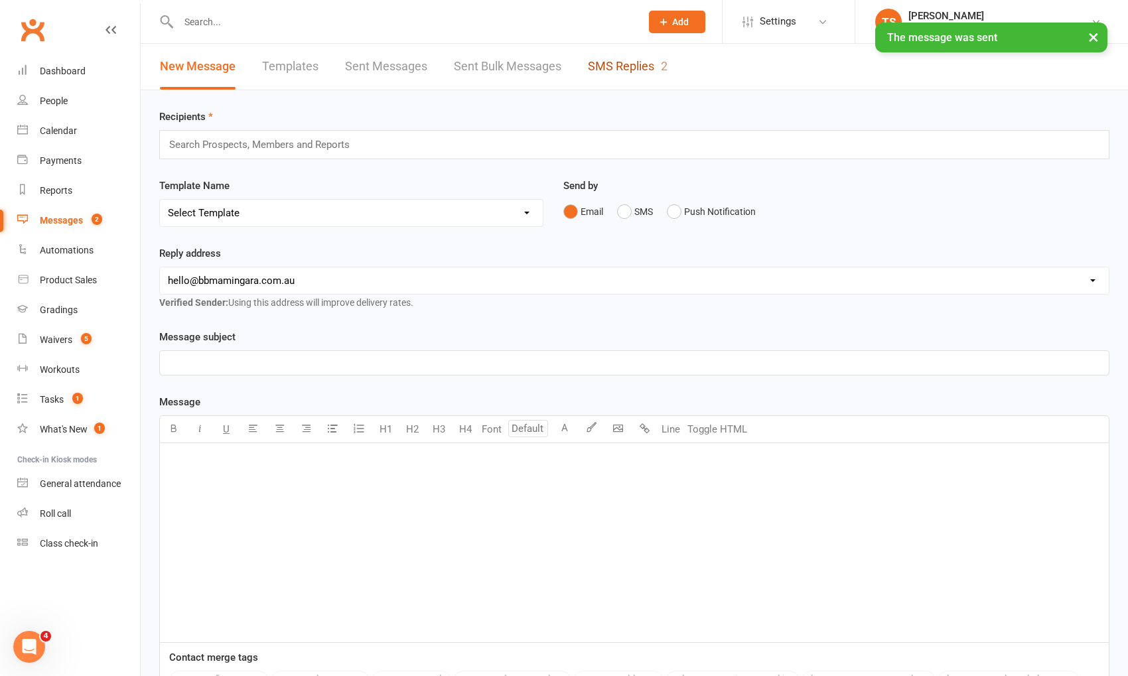
drag, startPoint x: 607, startPoint y: 63, endPoint x: 666, endPoint y: 204, distance: 152.6
click at [607, 63] on link "SMS Replies 2" at bounding box center [628, 67] width 80 height 46
